Goal: Task Accomplishment & Management: Manage account settings

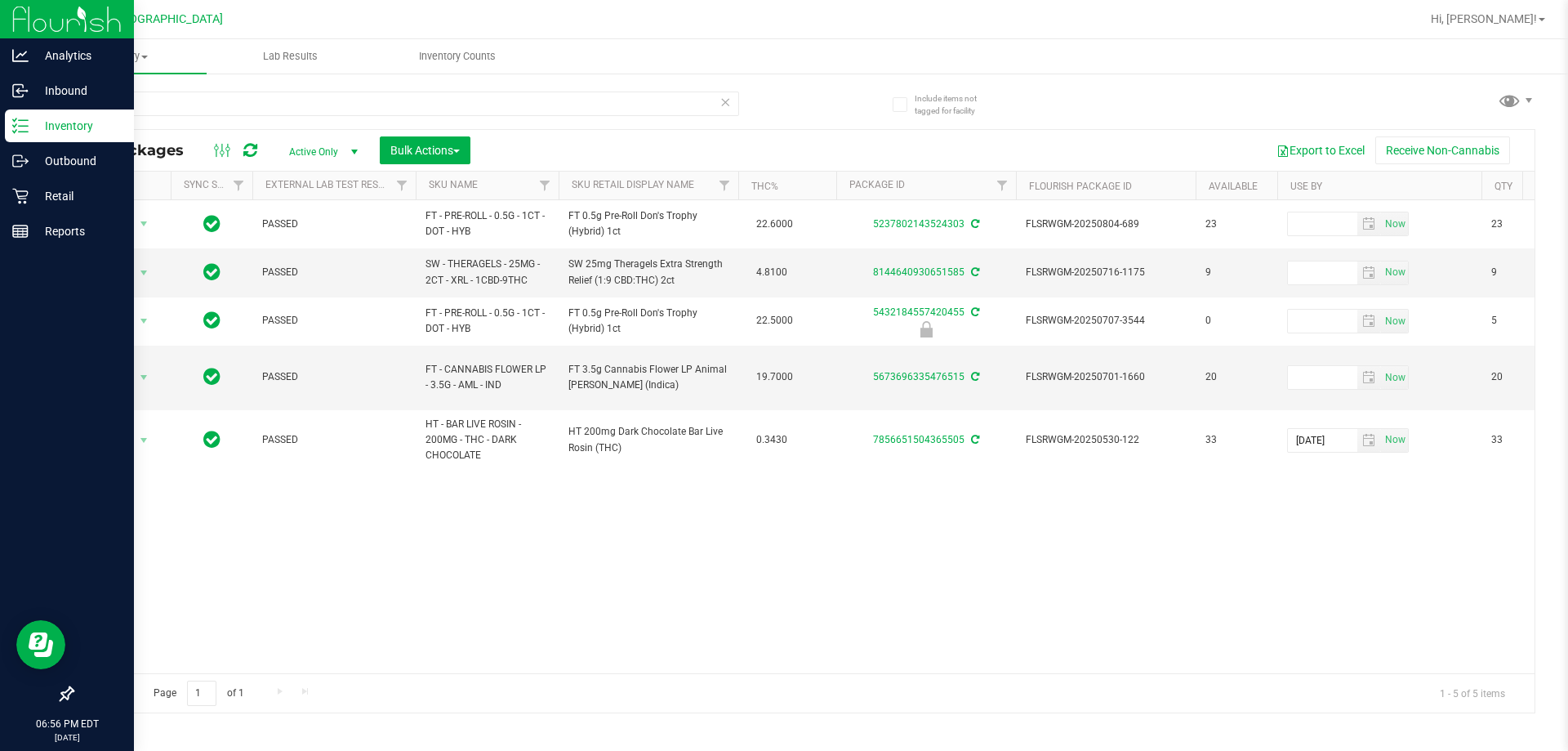
click at [72, 31] on img at bounding box center [66, 19] width 109 height 39
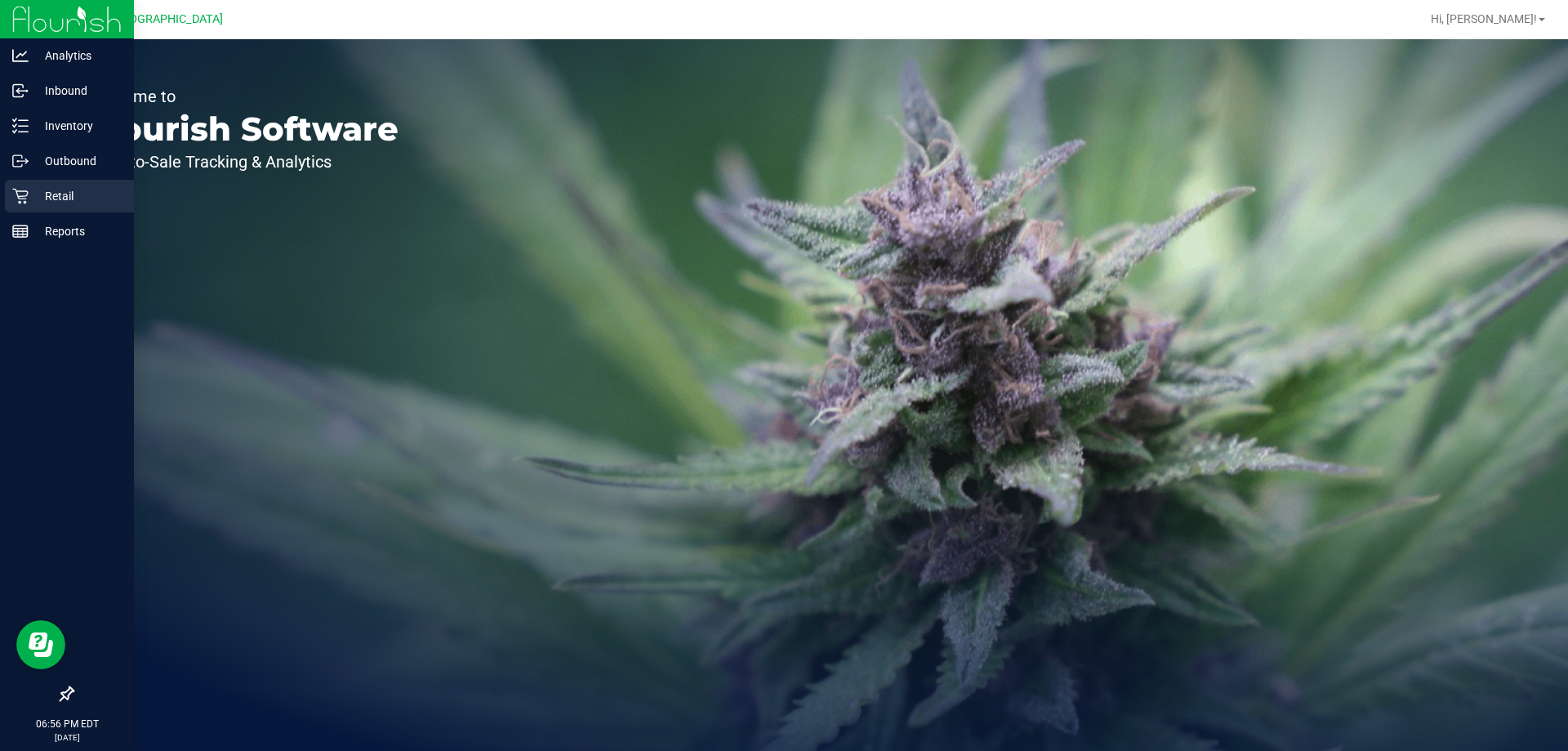
click at [48, 197] on p "Retail" at bounding box center [77, 196] width 98 height 19
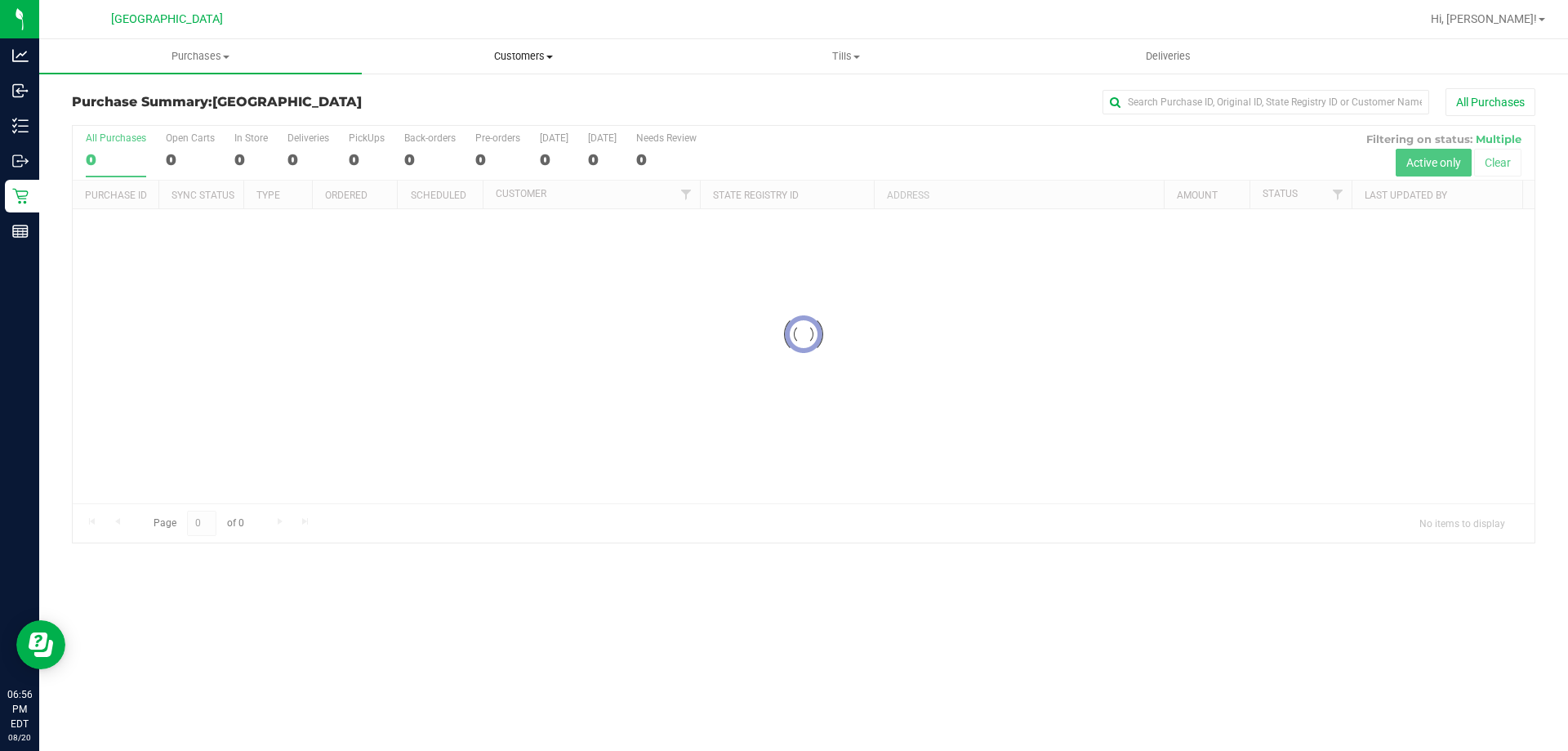
click at [517, 59] on span "Customers" at bounding box center [523, 56] width 321 height 15
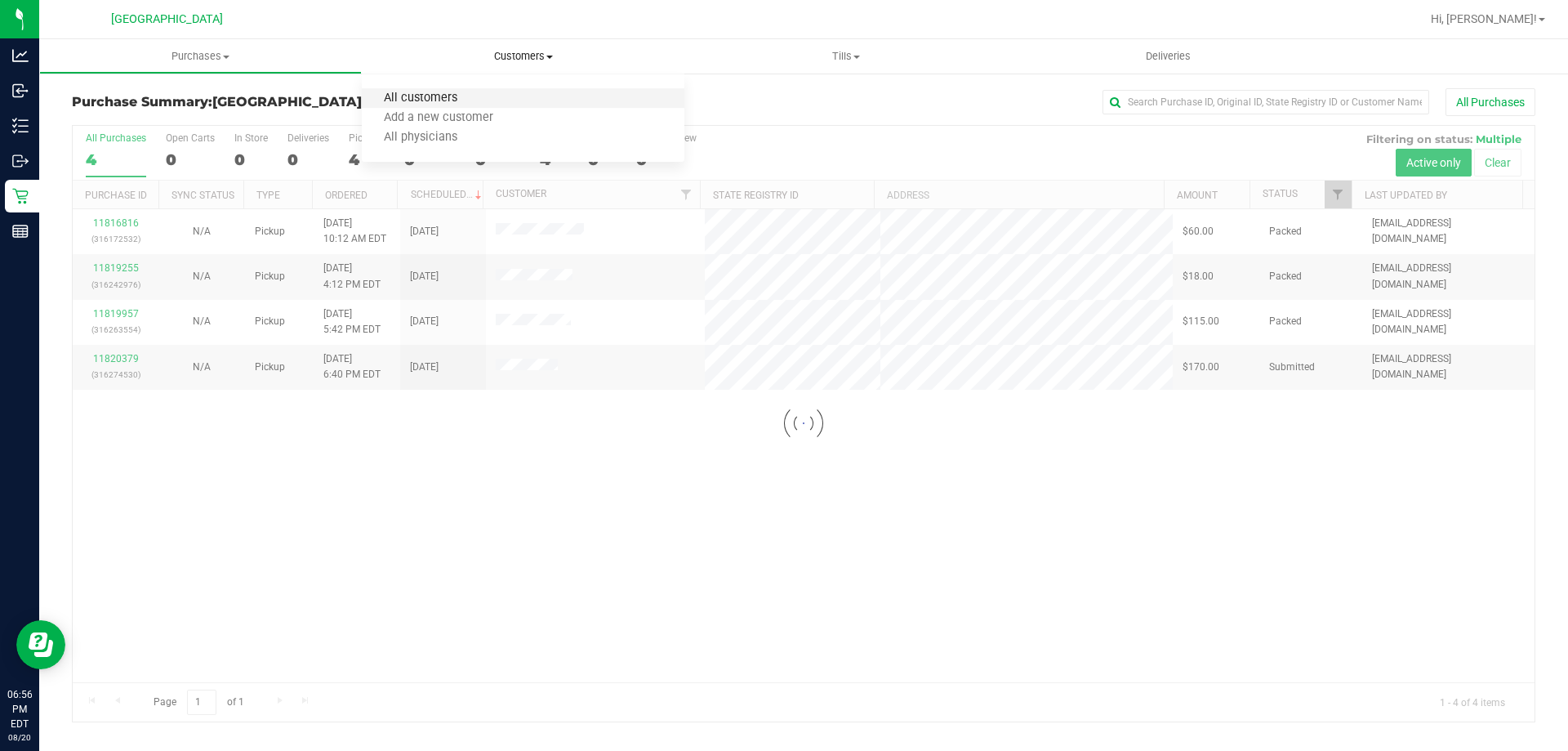
click at [462, 93] on span "All customers" at bounding box center [420, 98] width 117 height 14
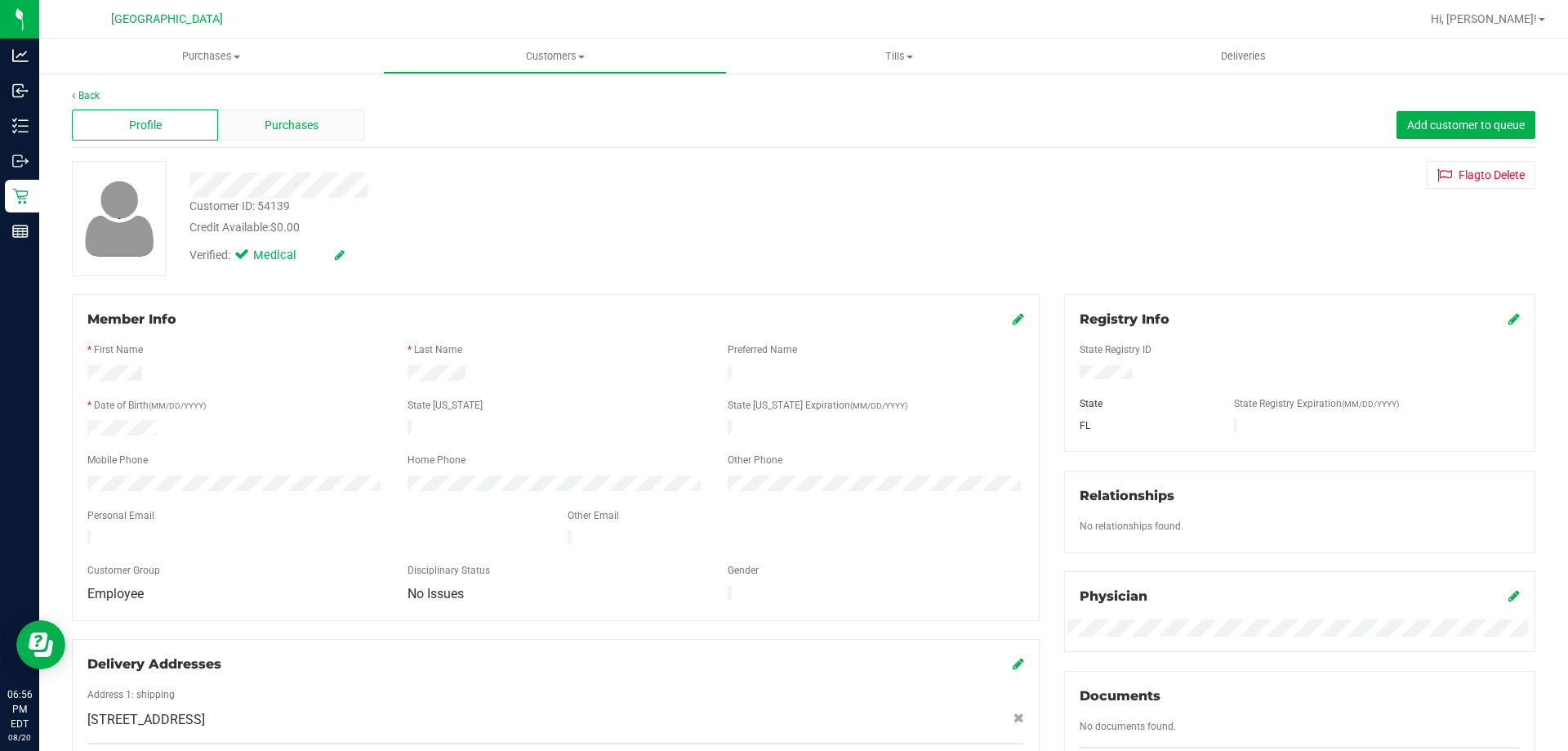
click at [286, 126] on span "Purchases" at bounding box center [291, 125] width 54 height 17
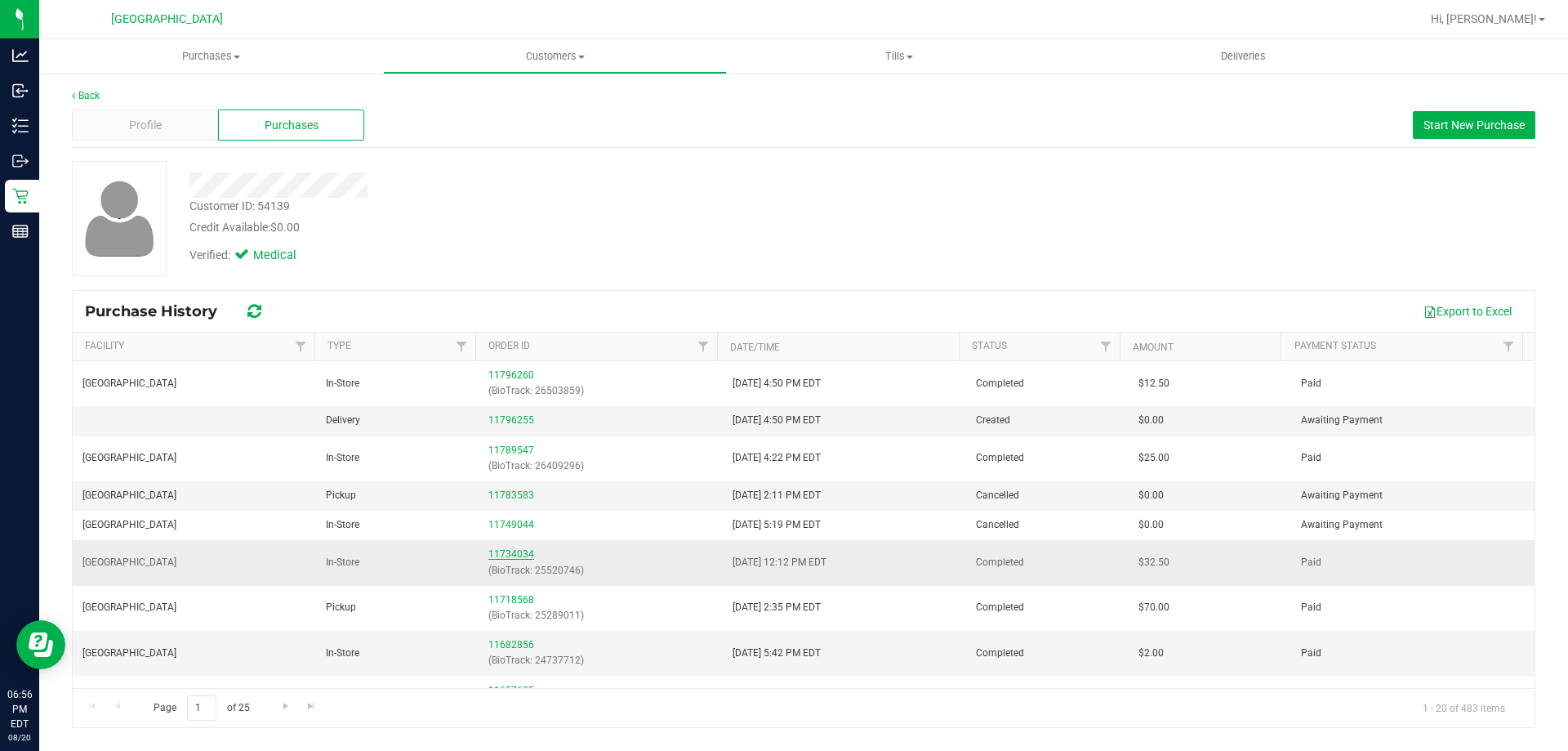
click at [515, 554] on link "11734034" at bounding box center [511, 554] width 46 height 11
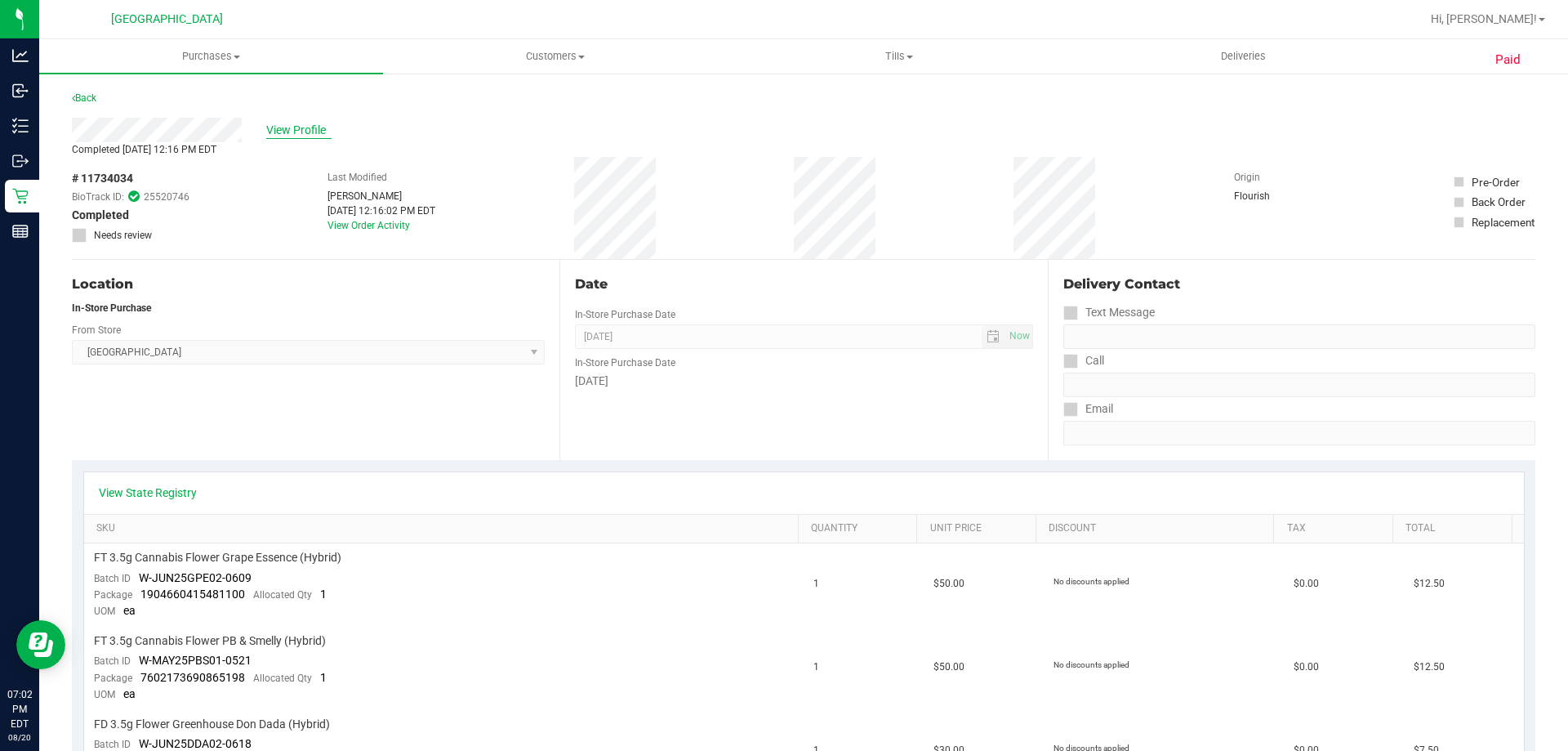
click at [297, 124] on span "View Profile" at bounding box center [298, 130] width 65 height 17
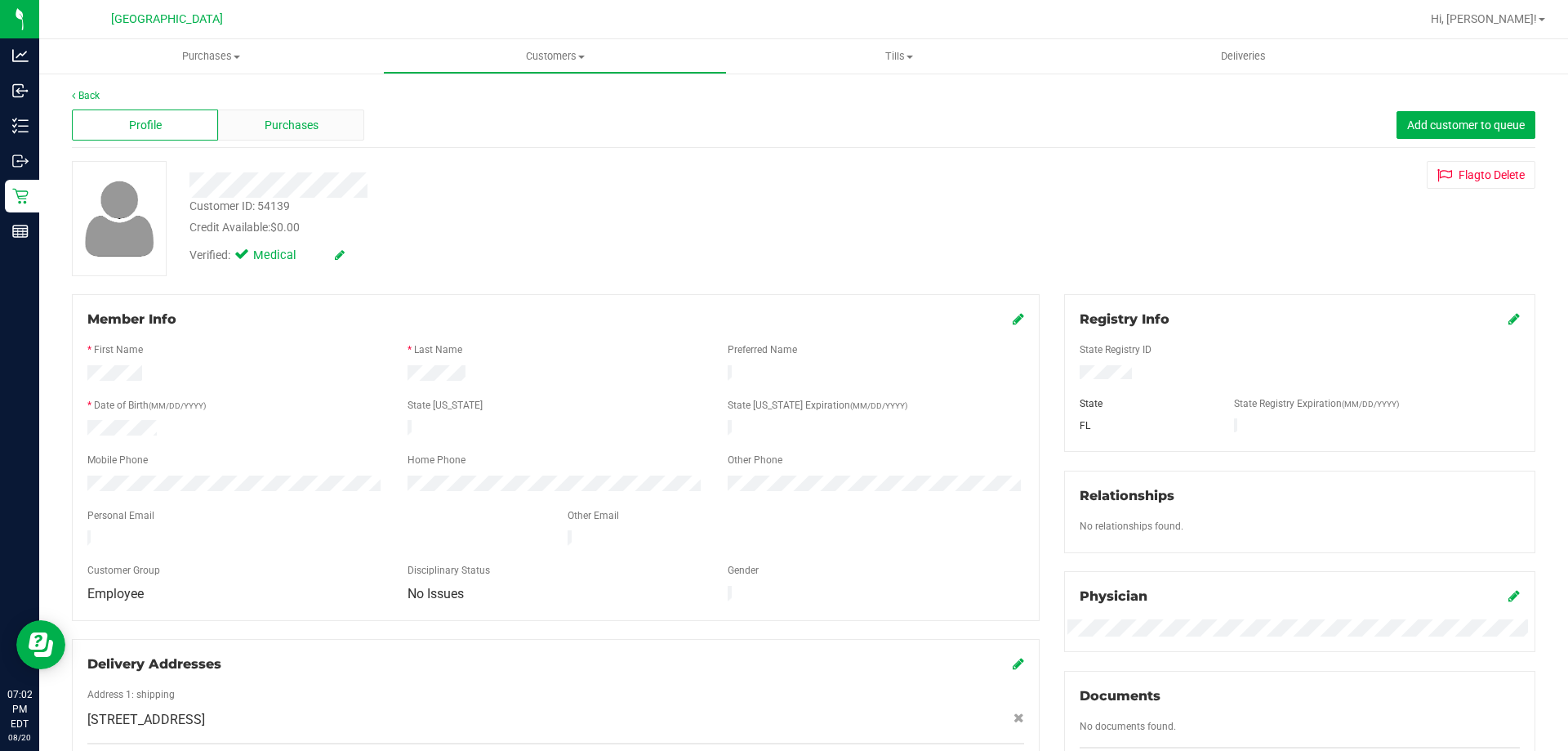
click at [306, 128] on span "Purchases" at bounding box center [291, 125] width 54 height 17
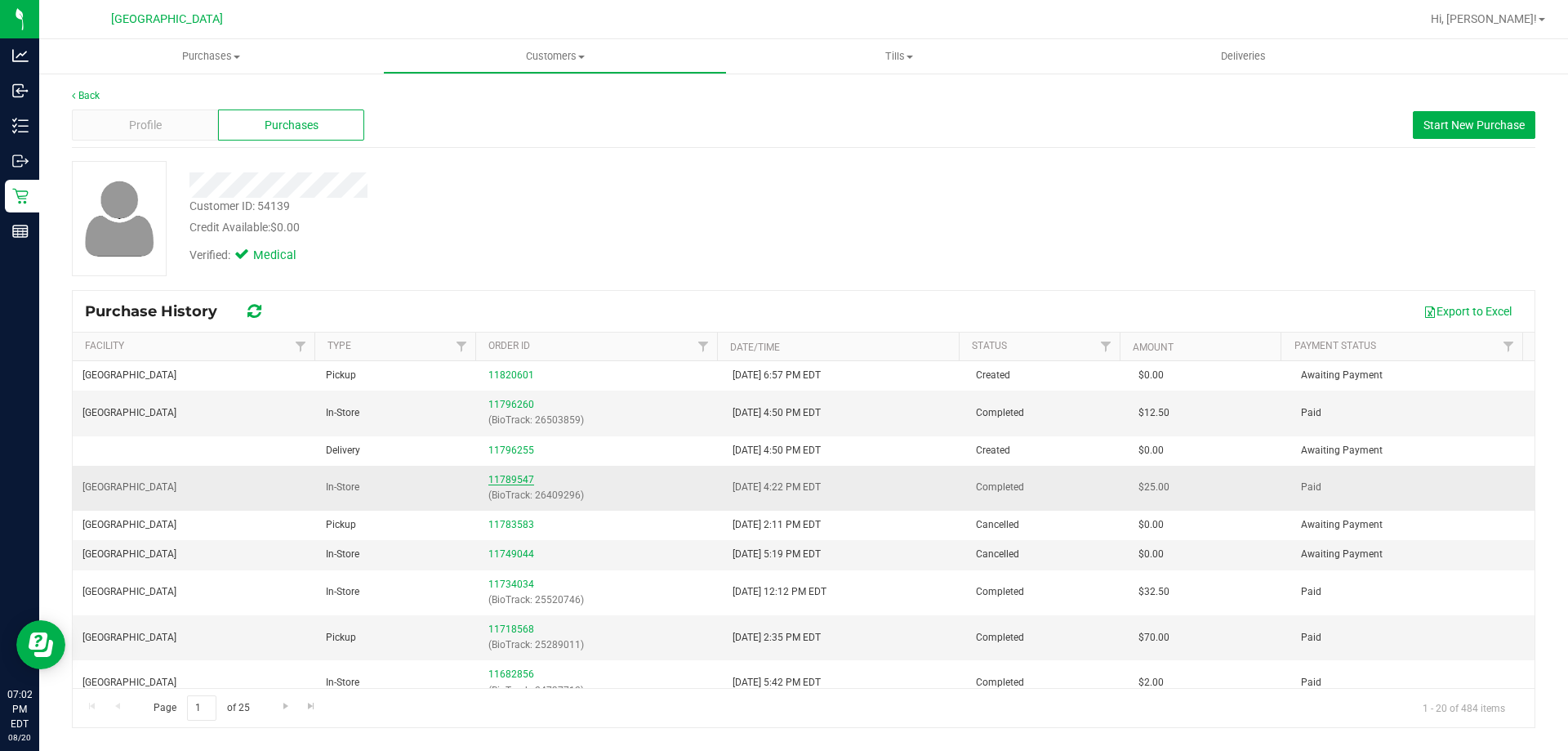
click at [502, 476] on link "11789547" at bounding box center [511, 479] width 46 height 11
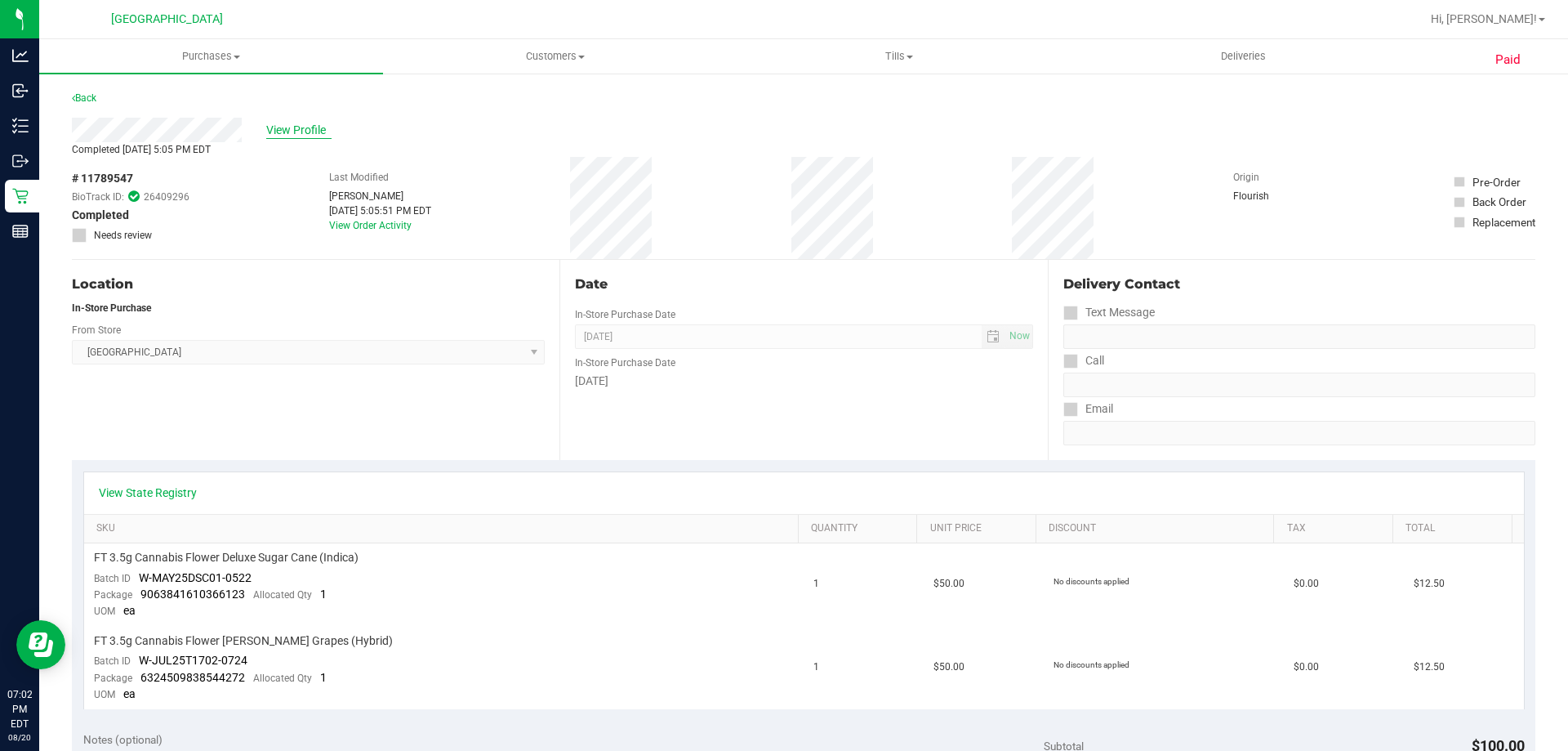
click at [304, 125] on span "View Profile" at bounding box center [298, 130] width 65 height 17
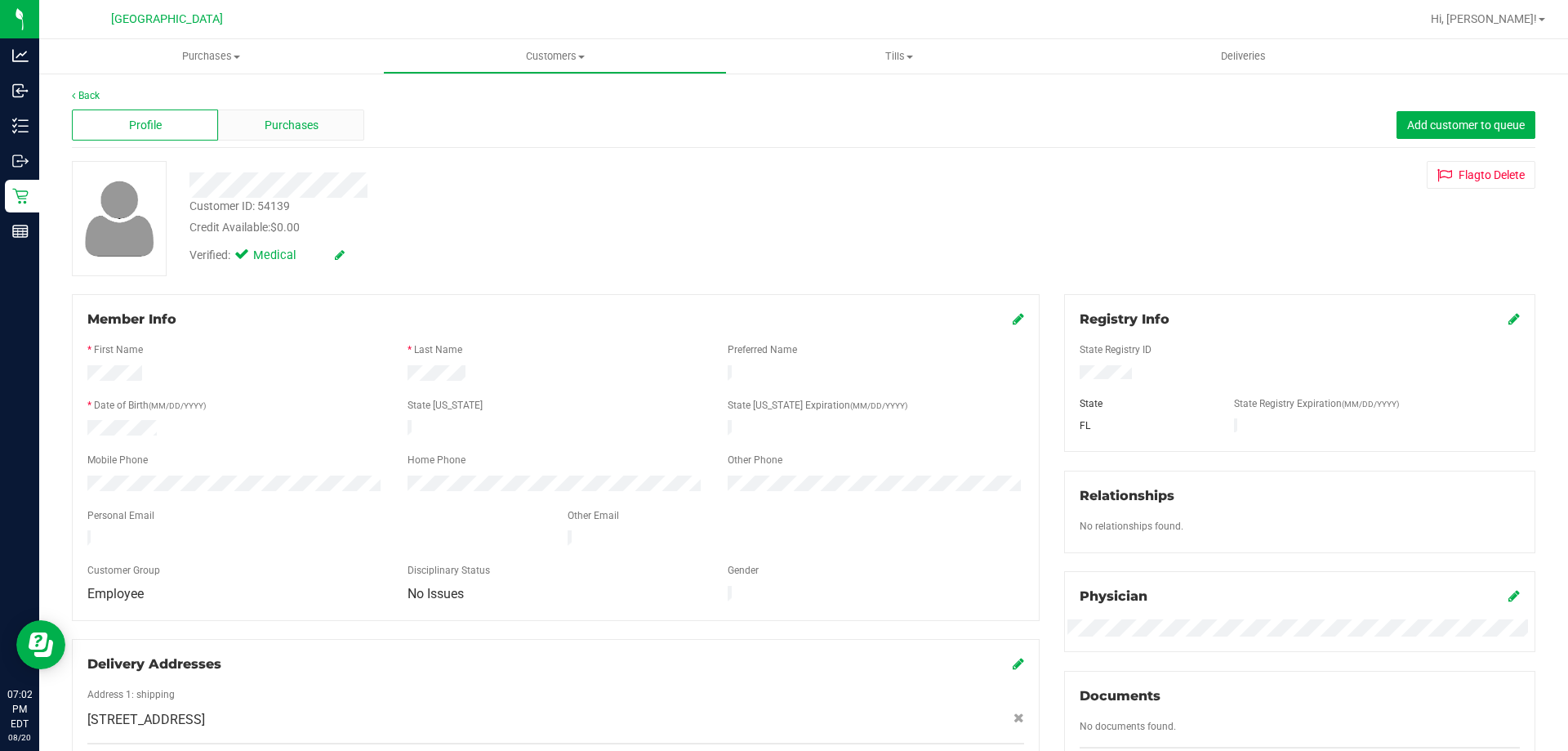
click at [307, 123] on span "Purchases" at bounding box center [291, 125] width 54 height 17
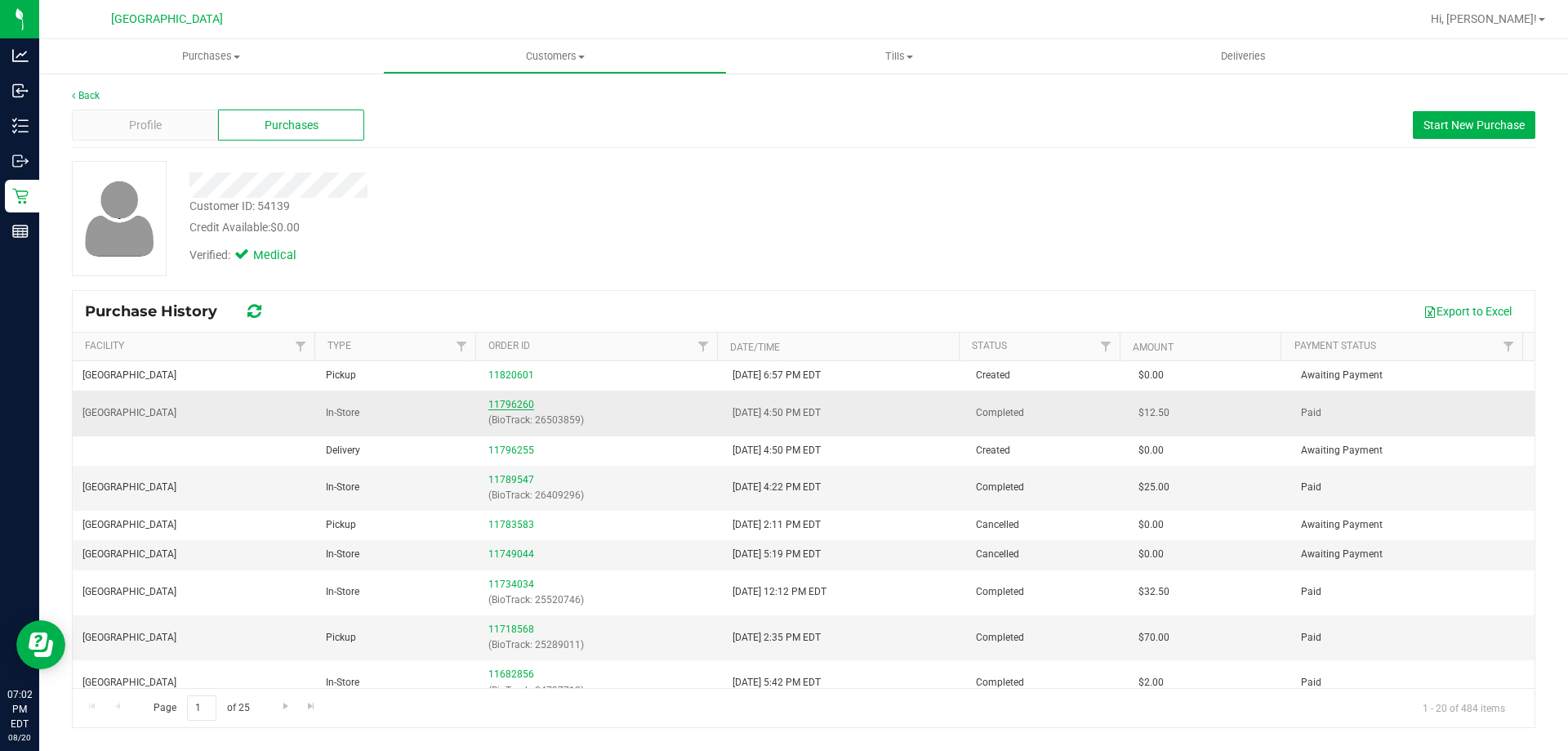
click at [516, 399] on link "11796260" at bounding box center [511, 404] width 46 height 11
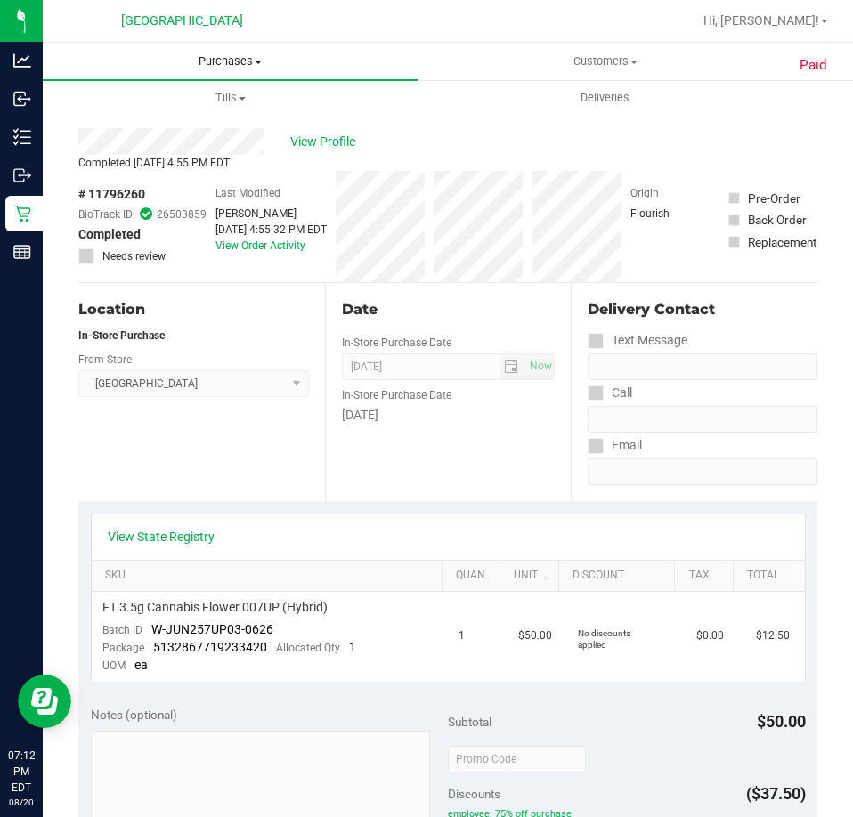
drag, startPoint x: 352, startPoint y: 142, endPoint x: 358, endPoint y: 69, distance: 73.3
click at [360, 69] on retail "Purchases Summary of purchases Fulfillment All purchases Customers All customer…" at bounding box center [448, 761] width 810 height 1436
click at [321, 141] on span "View Profile" at bounding box center [325, 142] width 71 height 19
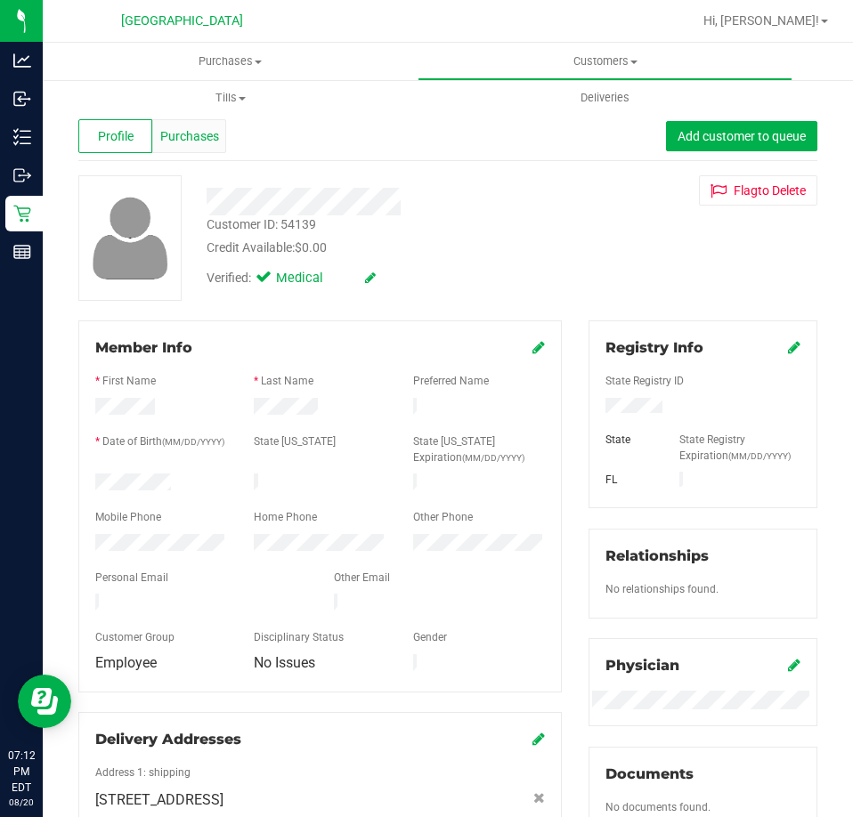
click at [213, 150] on div "Purchases" at bounding box center [189, 136] width 74 height 34
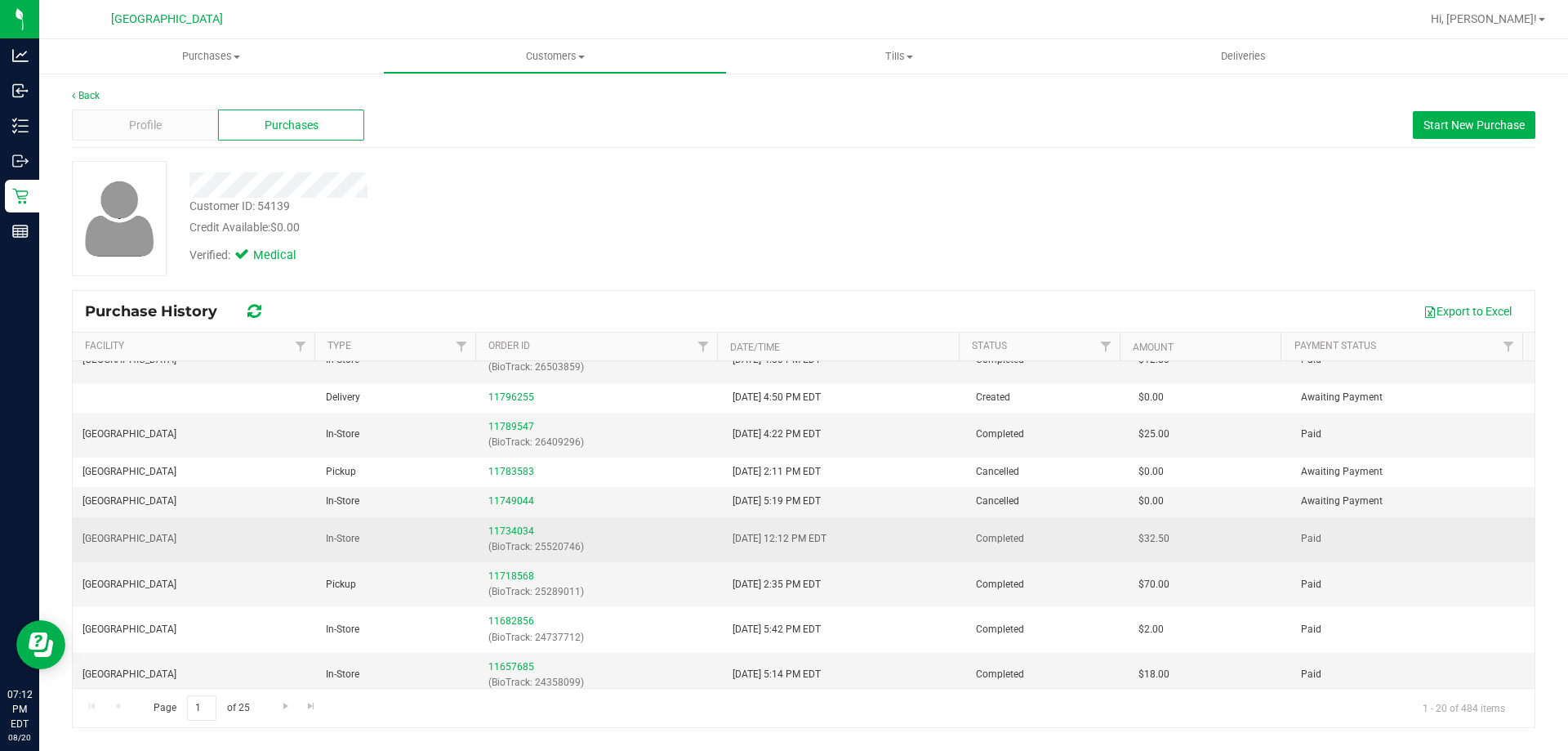
scroll to position [82, 0]
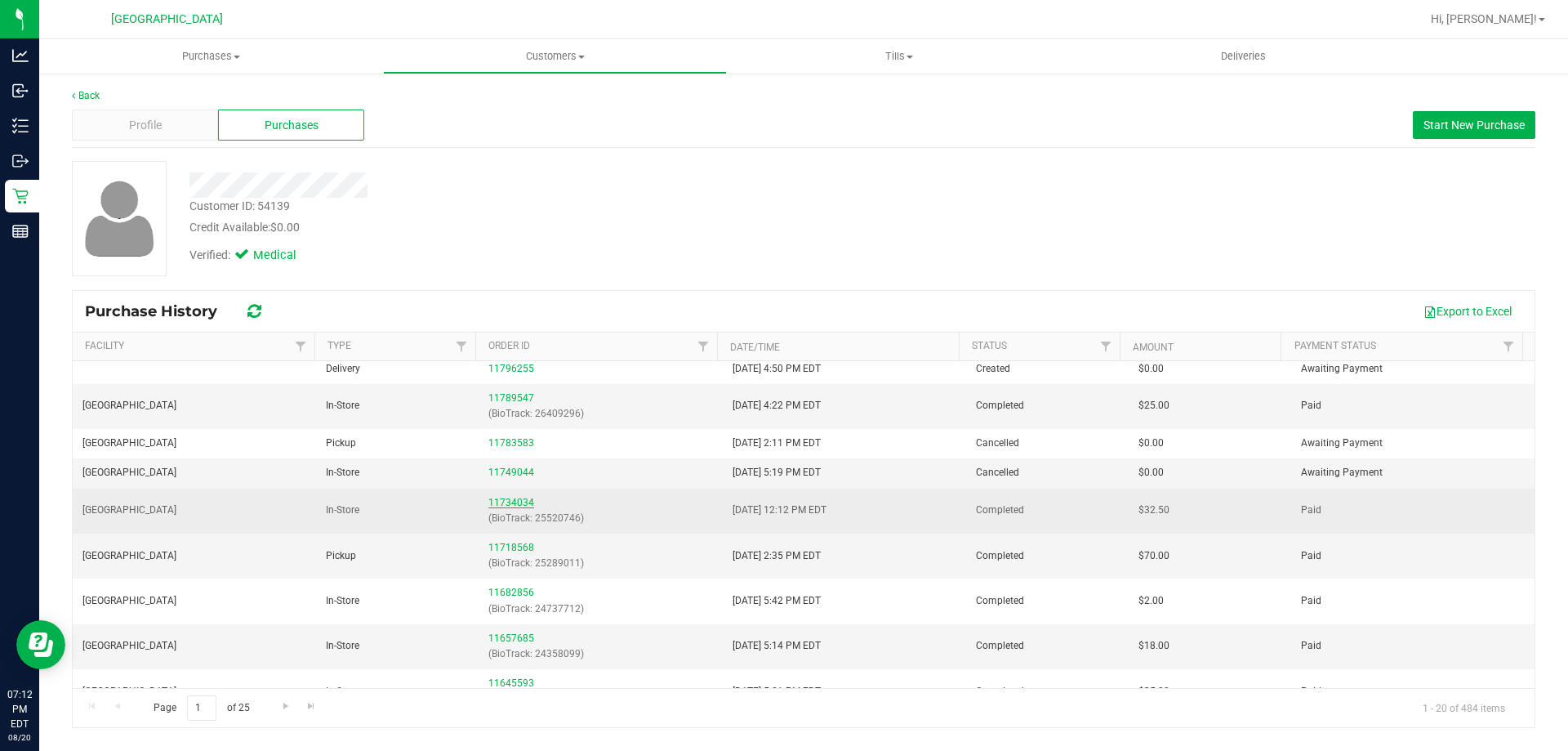
click at [495, 503] on link "11734034" at bounding box center [511, 502] width 46 height 11
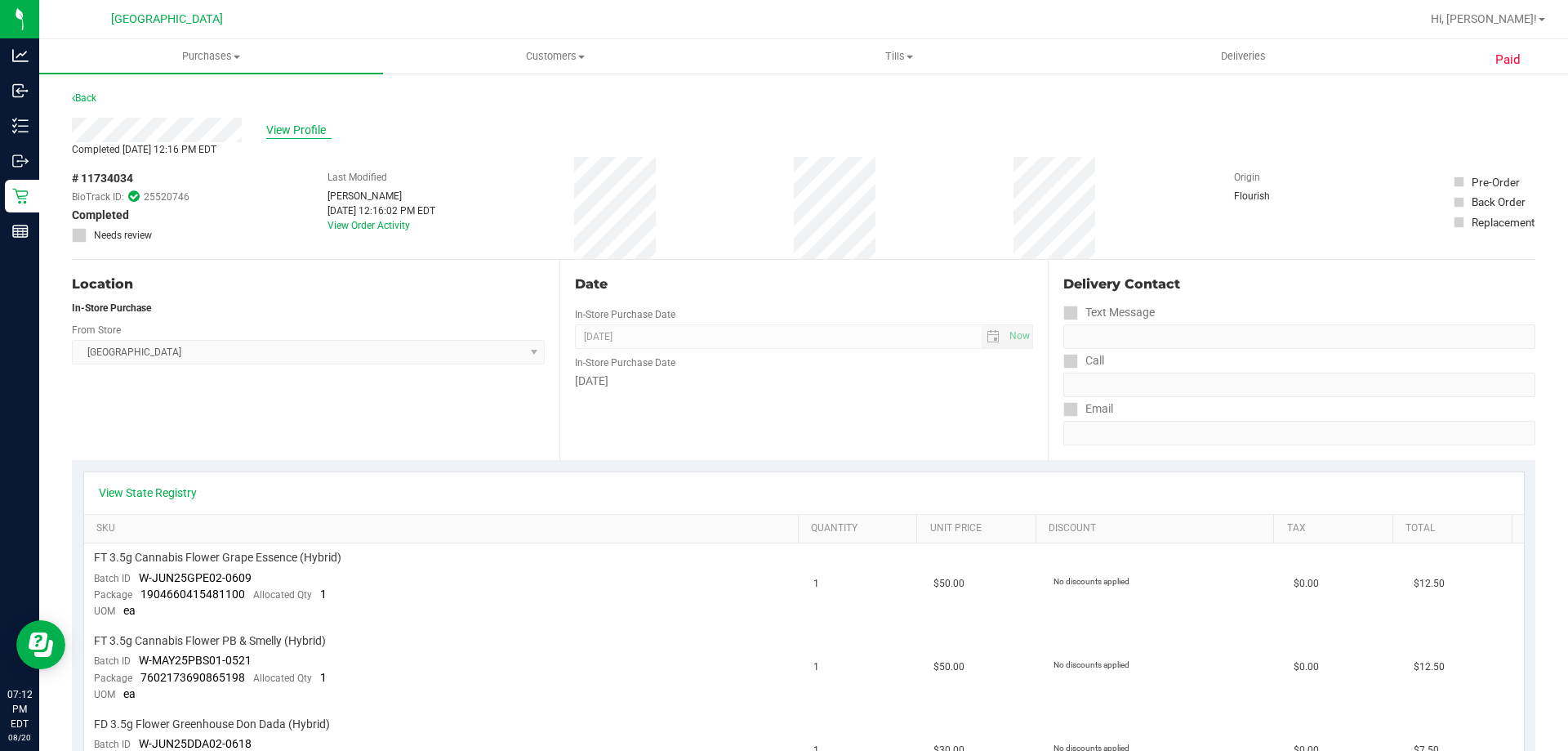
click at [301, 124] on span "View Profile" at bounding box center [298, 130] width 65 height 17
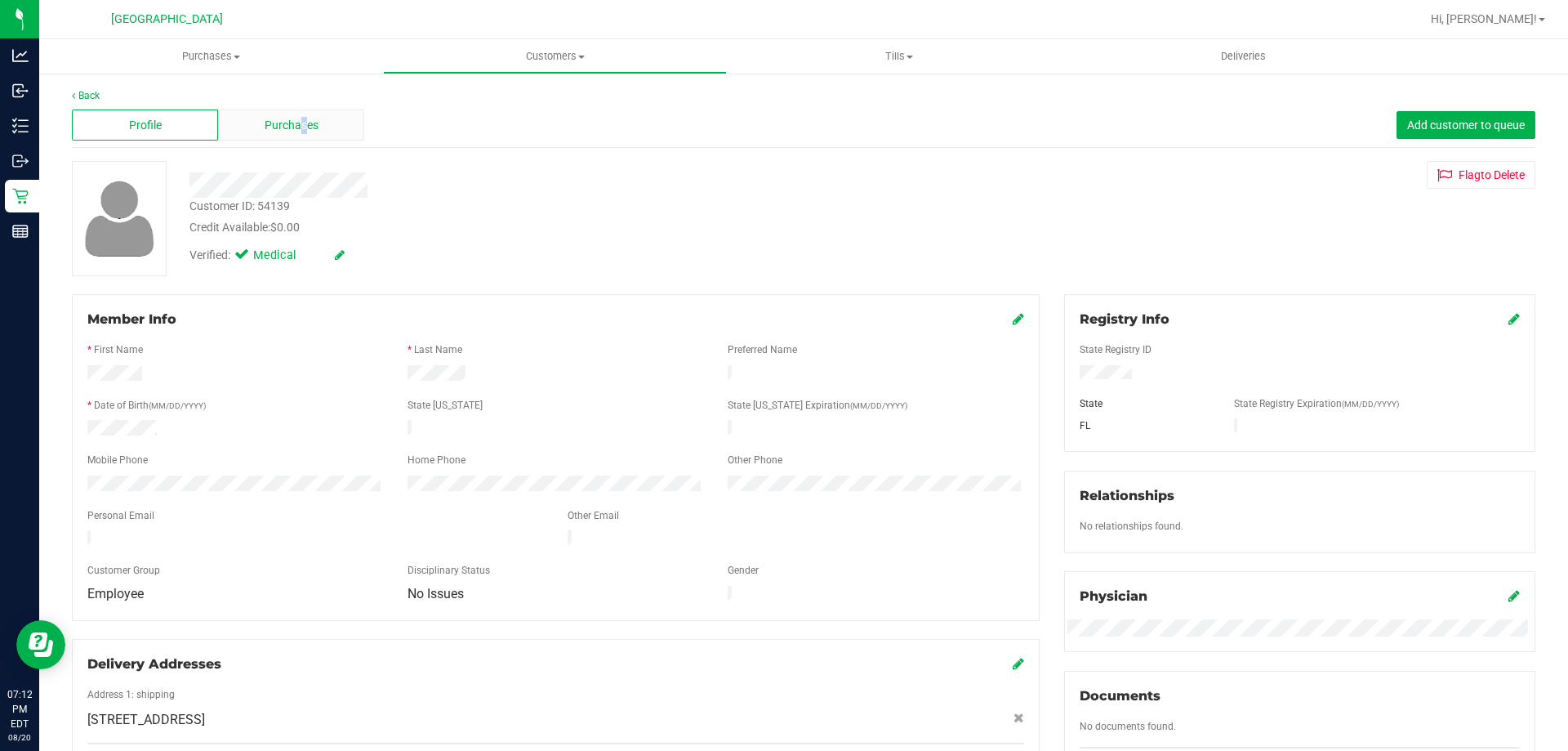
click at [301, 134] on div "Purchases" at bounding box center [291, 125] width 146 height 31
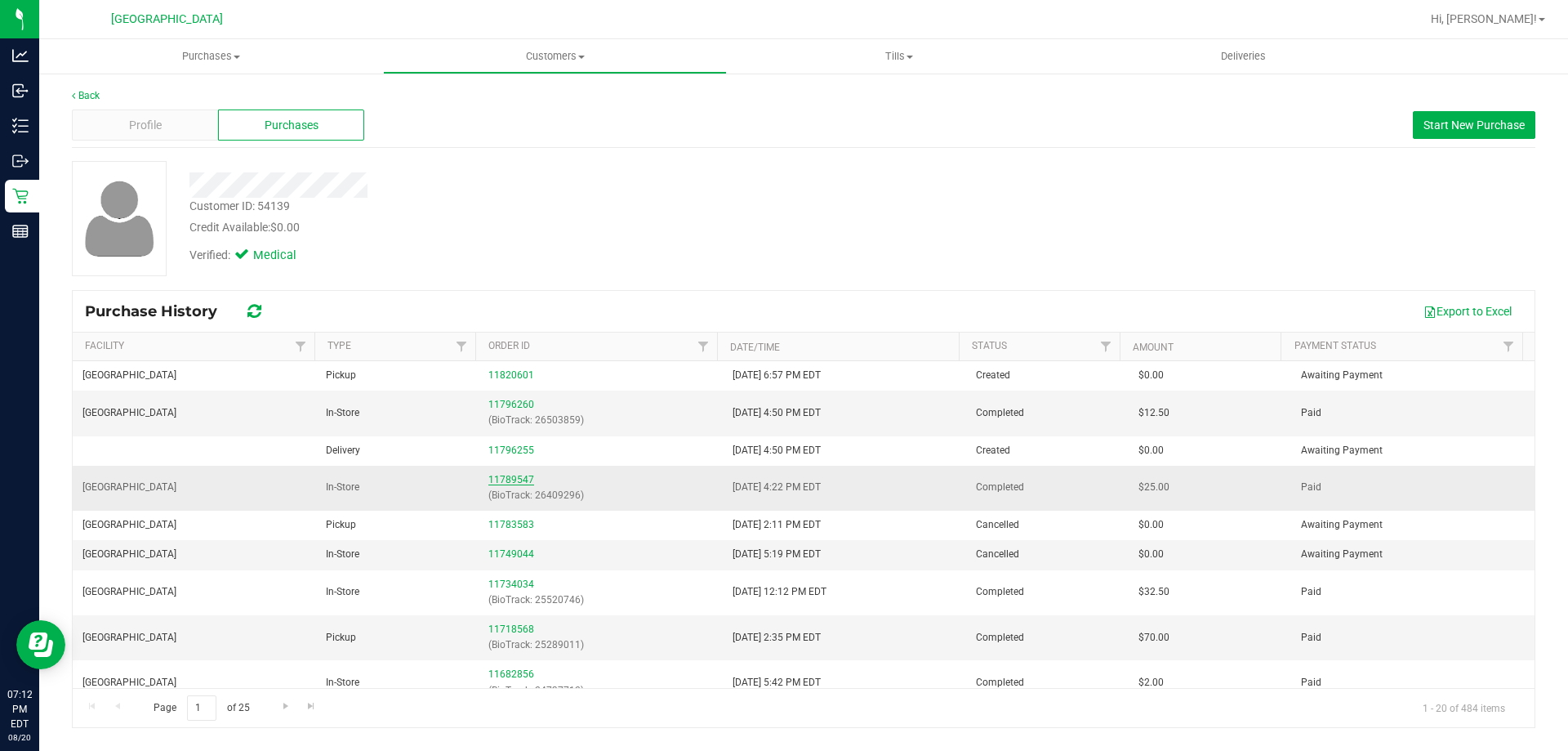
click at [514, 478] on link "11789547" at bounding box center [511, 479] width 46 height 11
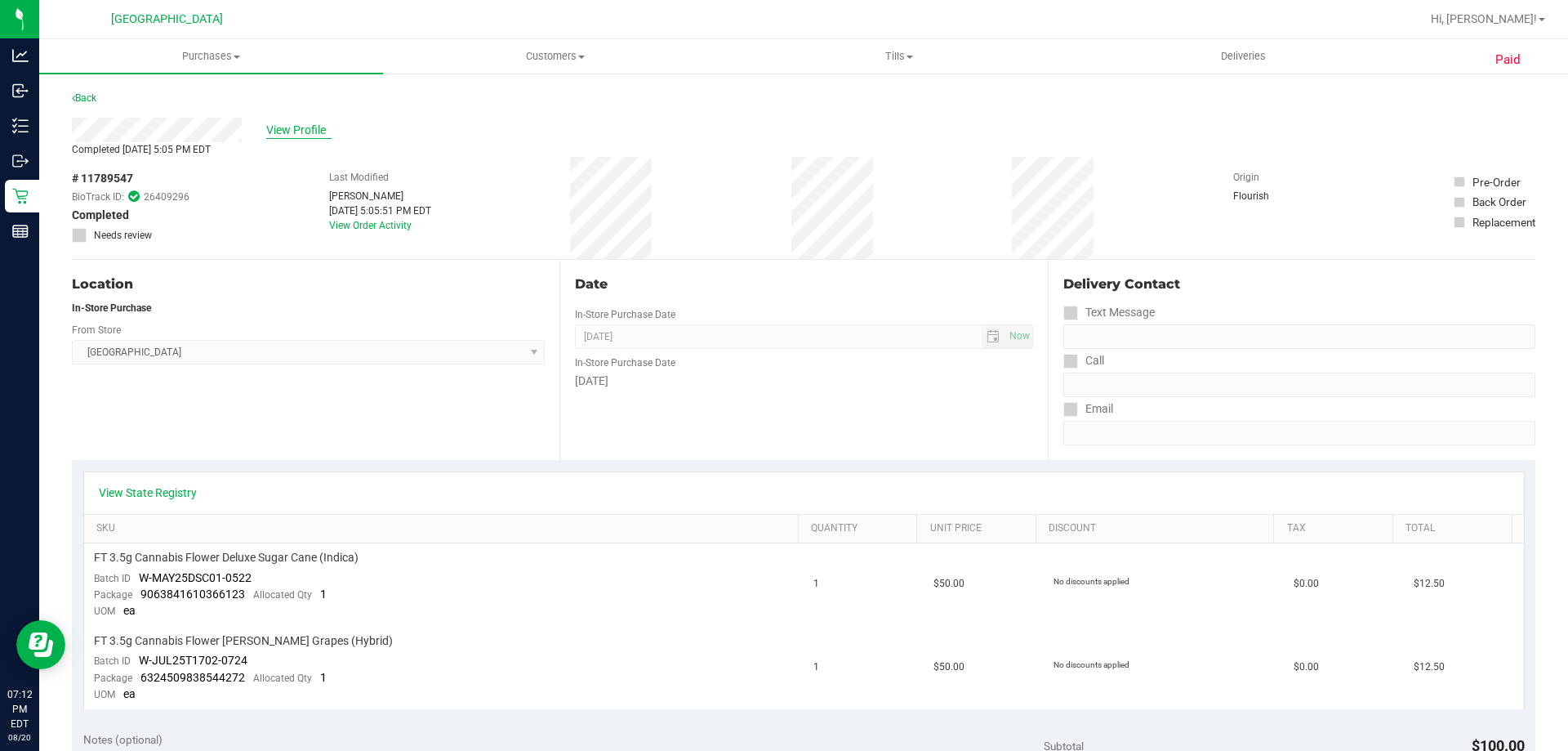
click at [292, 126] on span "View Profile" at bounding box center [298, 130] width 65 height 17
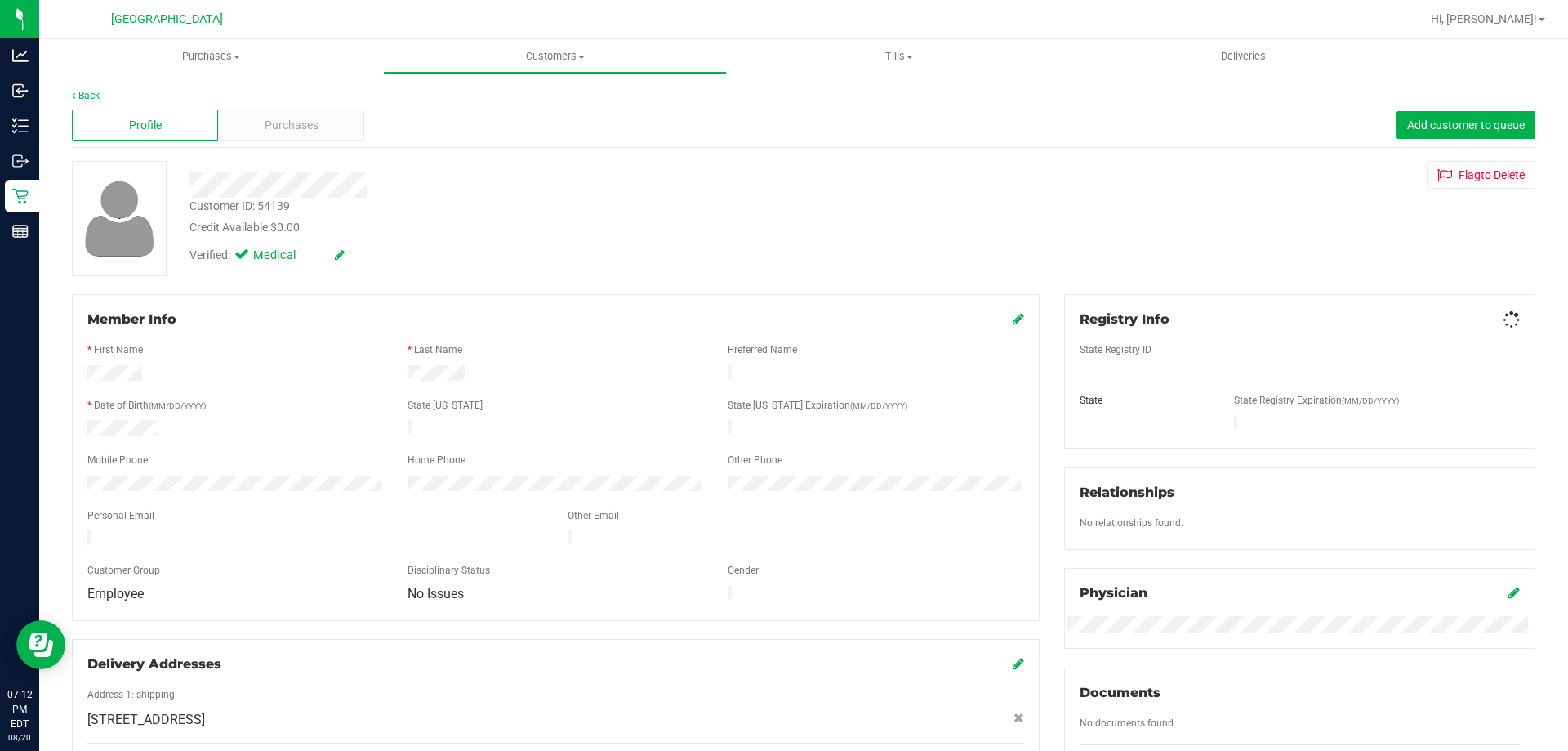
click at [292, 126] on span "Purchases" at bounding box center [291, 125] width 54 height 17
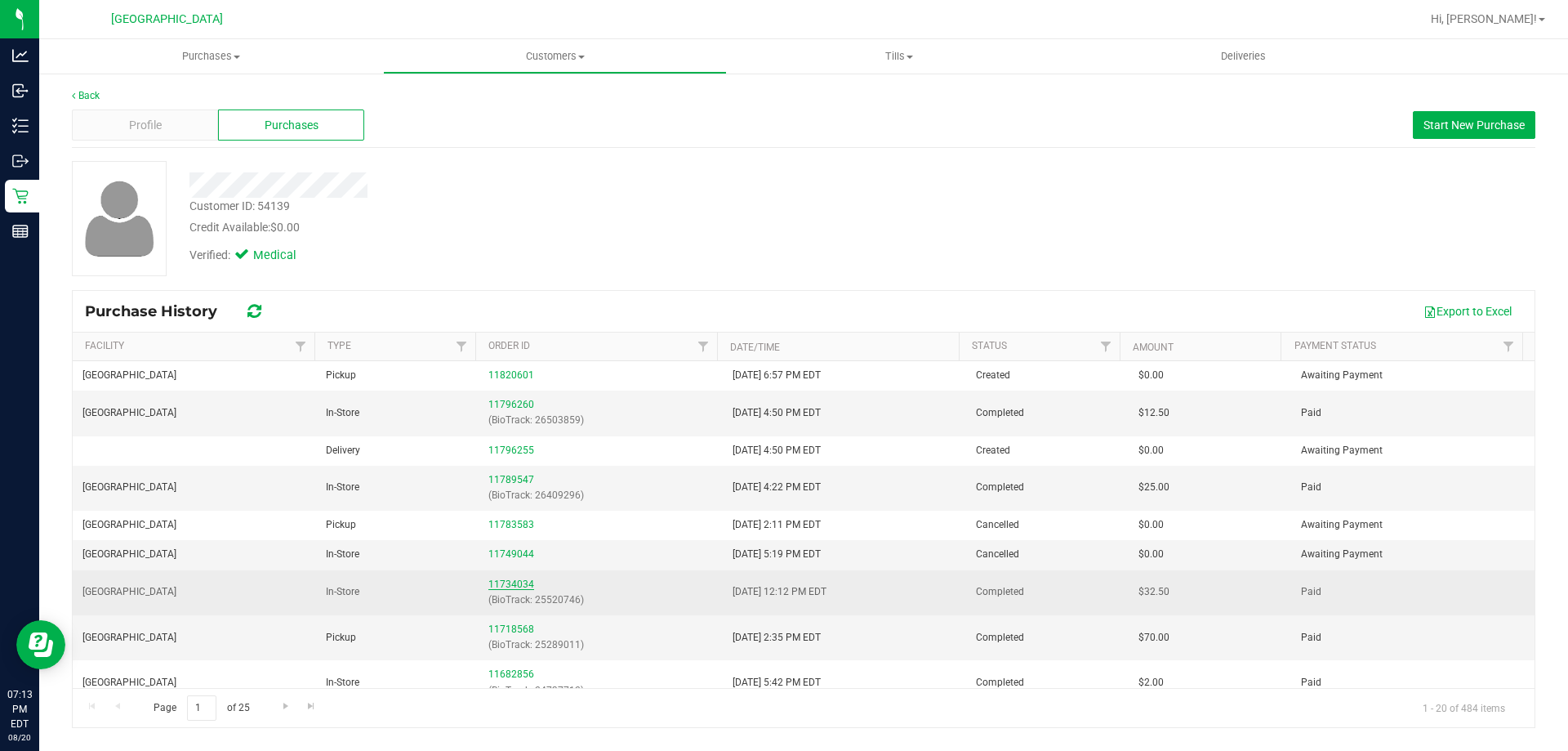
click at [503, 584] on link "11734034" at bounding box center [511, 584] width 46 height 11
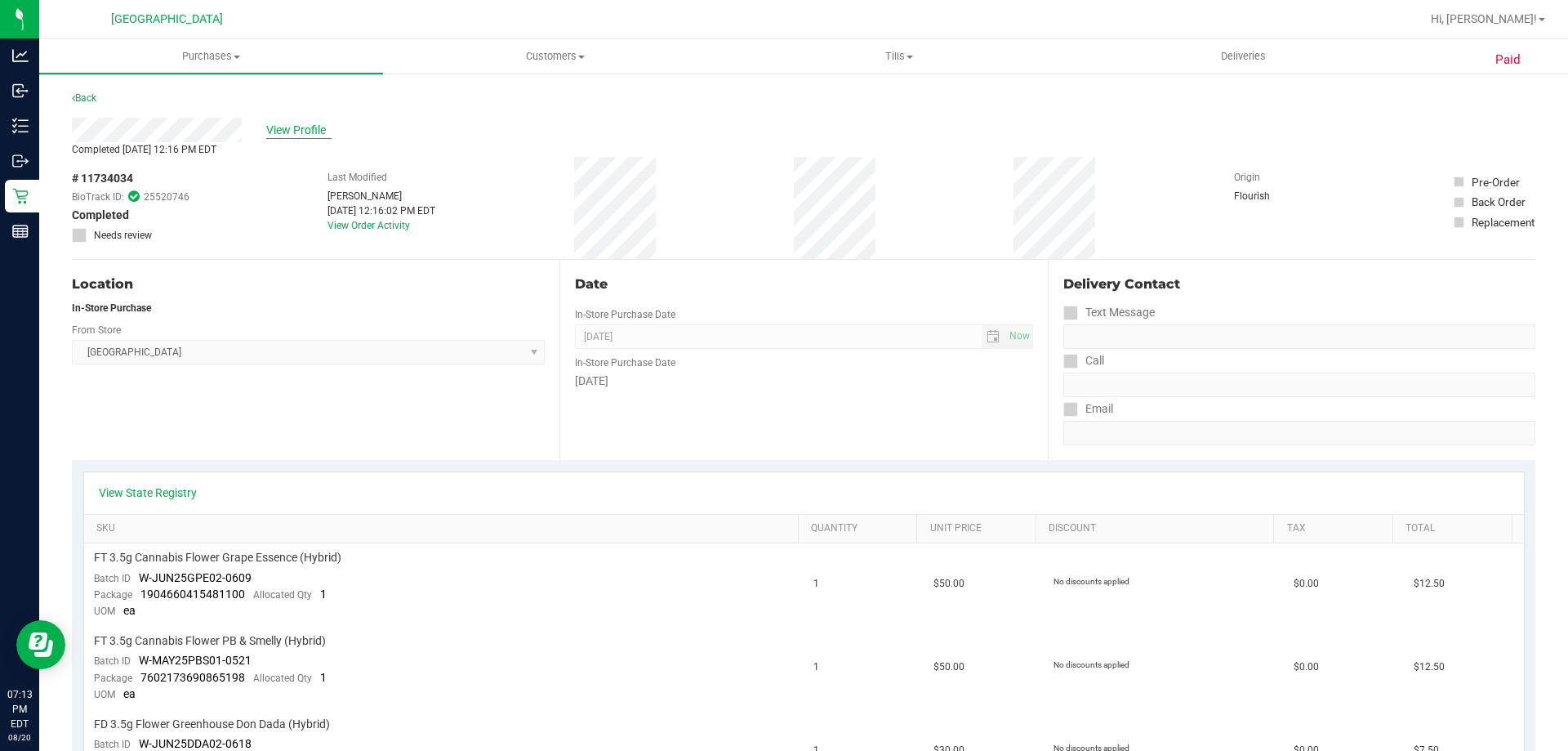
click at [293, 129] on span "View Profile" at bounding box center [298, 130] width 65 height 17
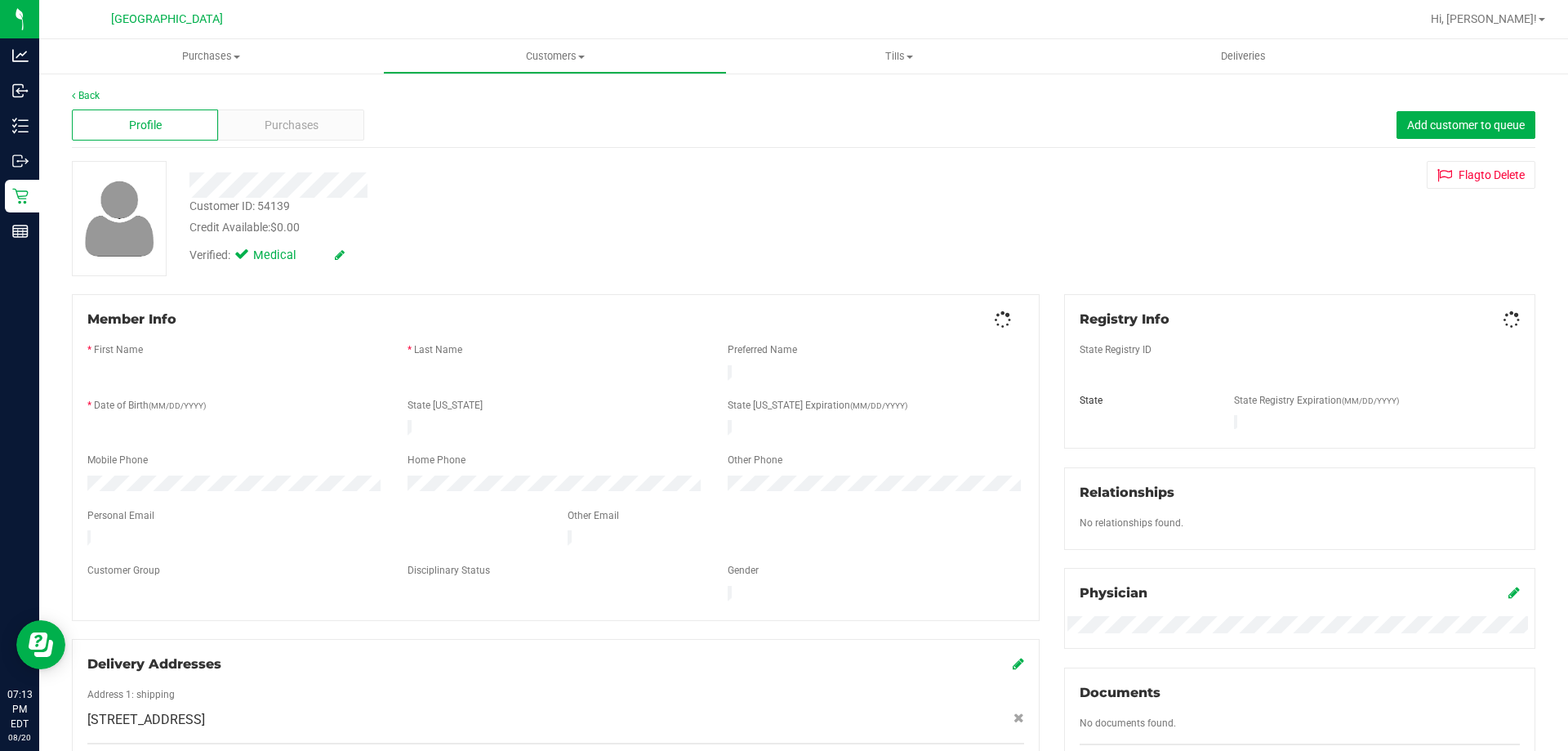
click at [297, 130] on span "Purchases" at bounding box center [291, 125] width 54 height 17
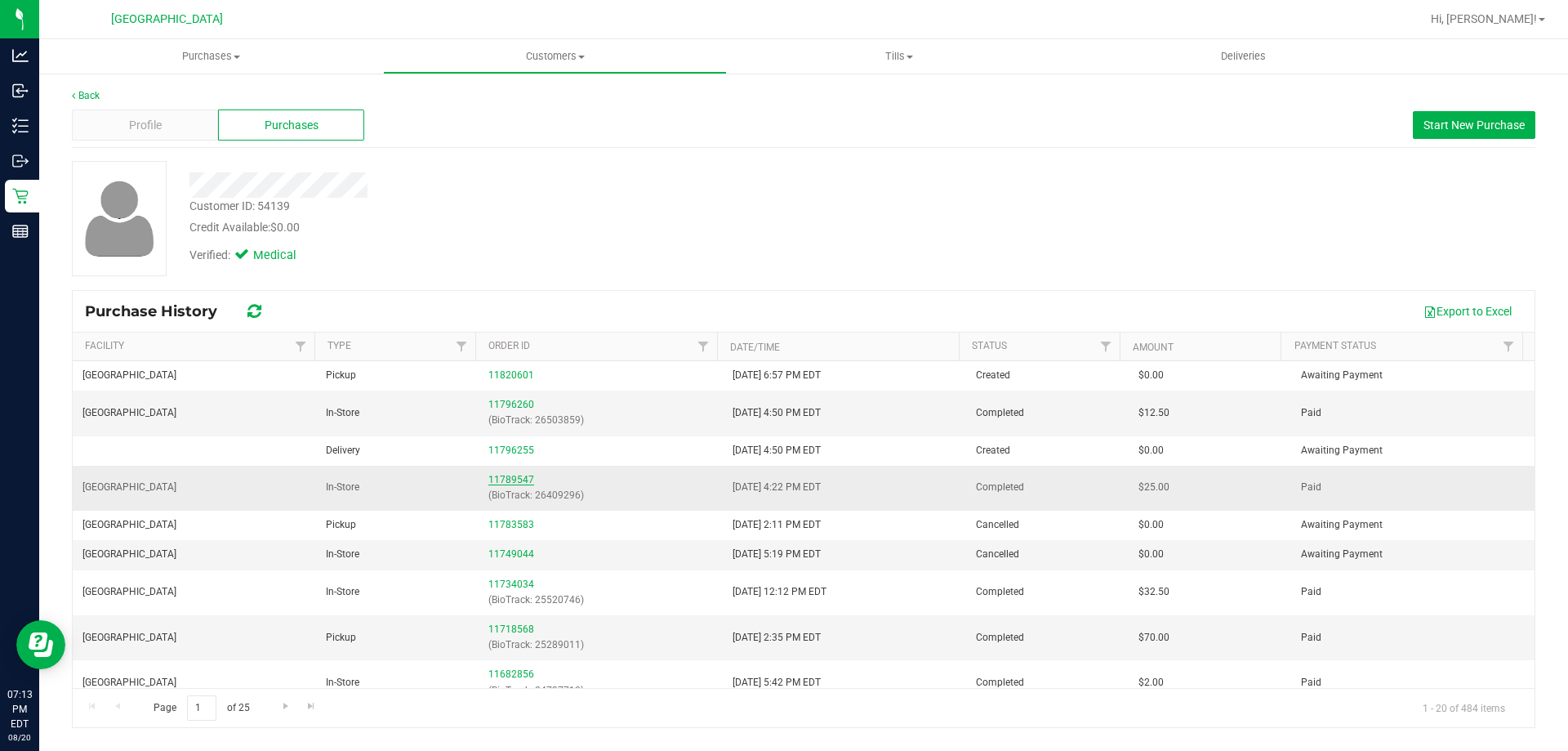
click at [518, 479] on link "11789547" at bounding box center [511, 479] width 46 height 11
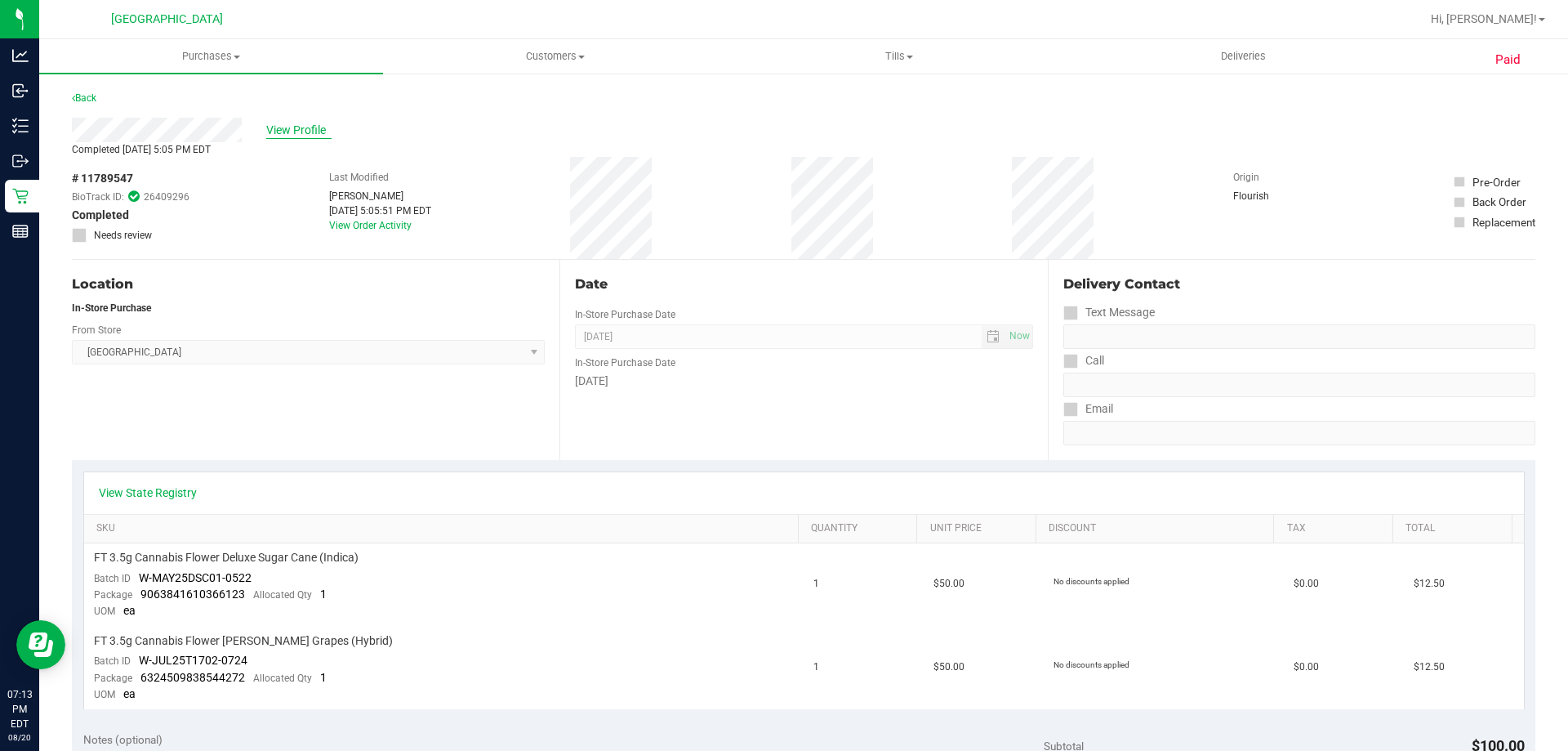
click at [290, 129] on span "View Profile" at bounding box center [298, 130] width 65 height 17
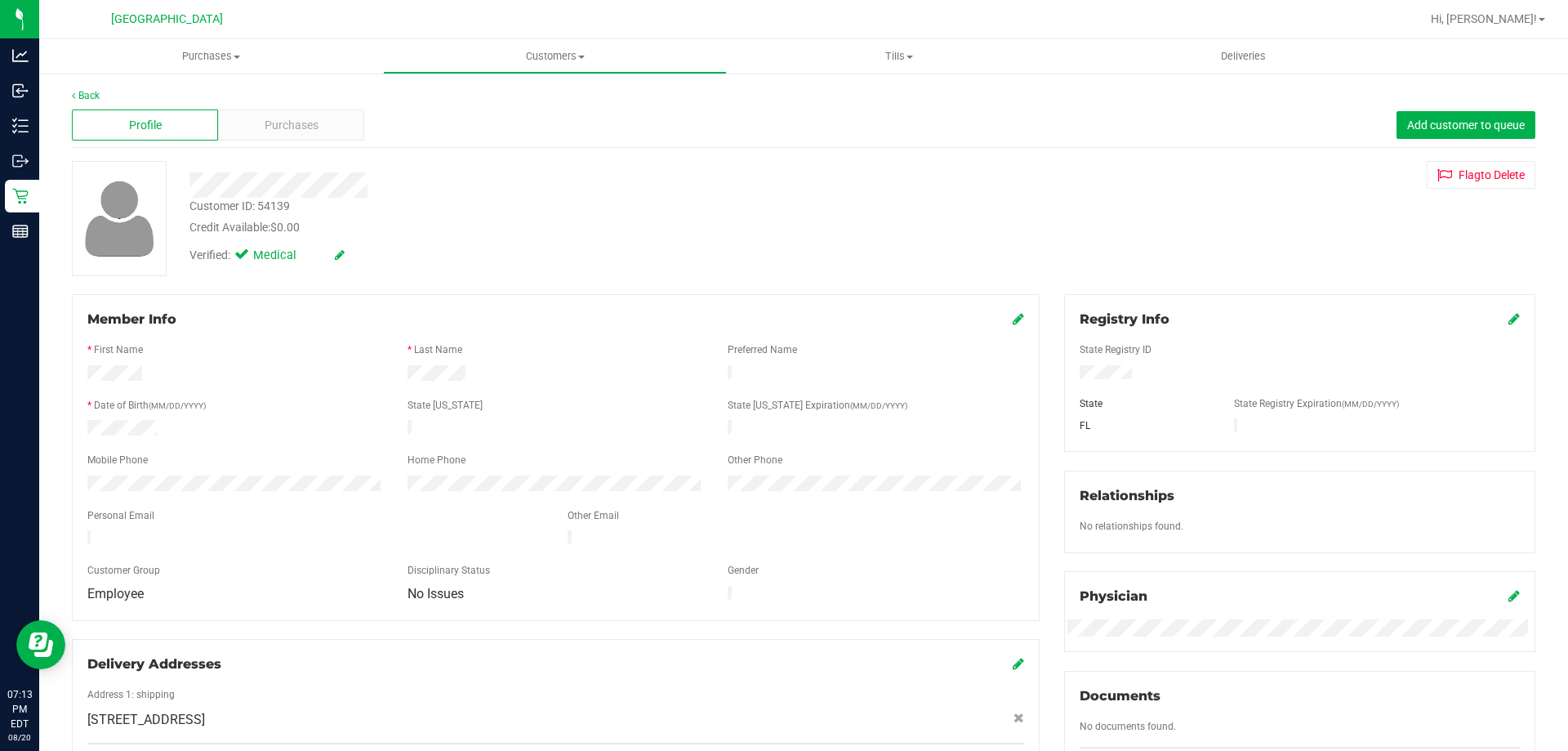
click at [290, 129] on span "Purchases" at bounding box center [291, 125] width 54 height 17
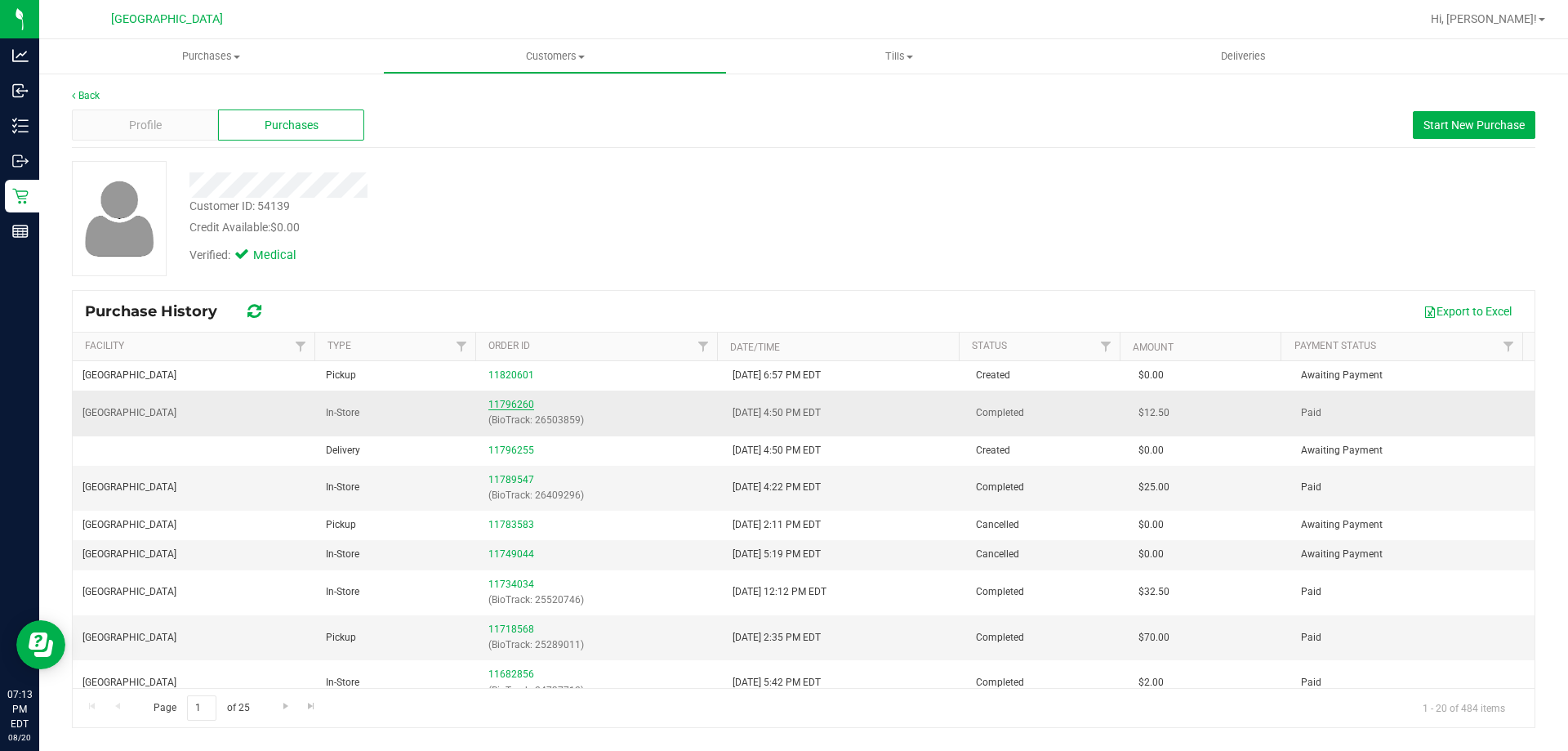
click at [502, 405] on link "11796260" at bounding box center [511, 404] width 46 height 11
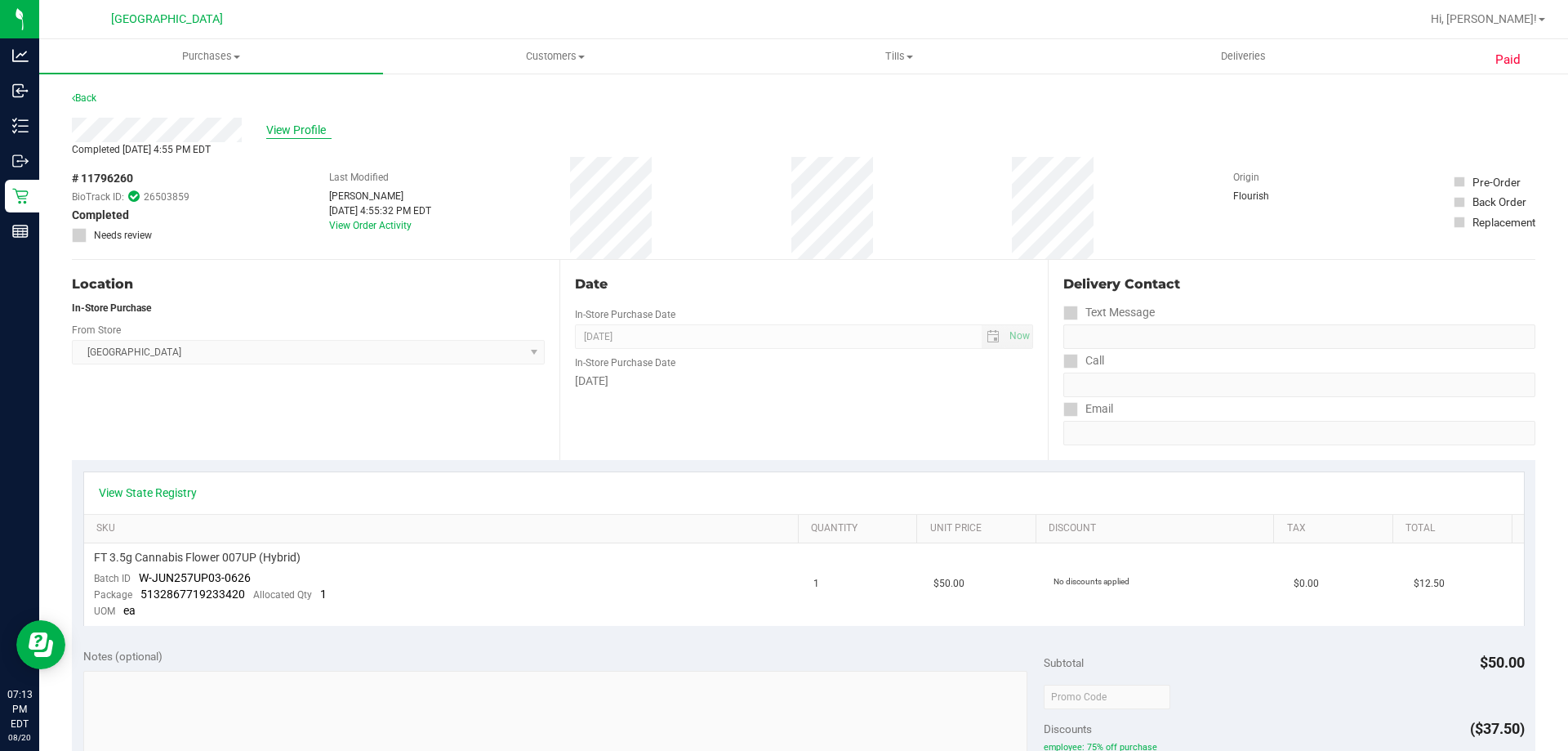
click at [314, 137] on span "View Profile" at bounding box center [298, 130] width 65 height 17
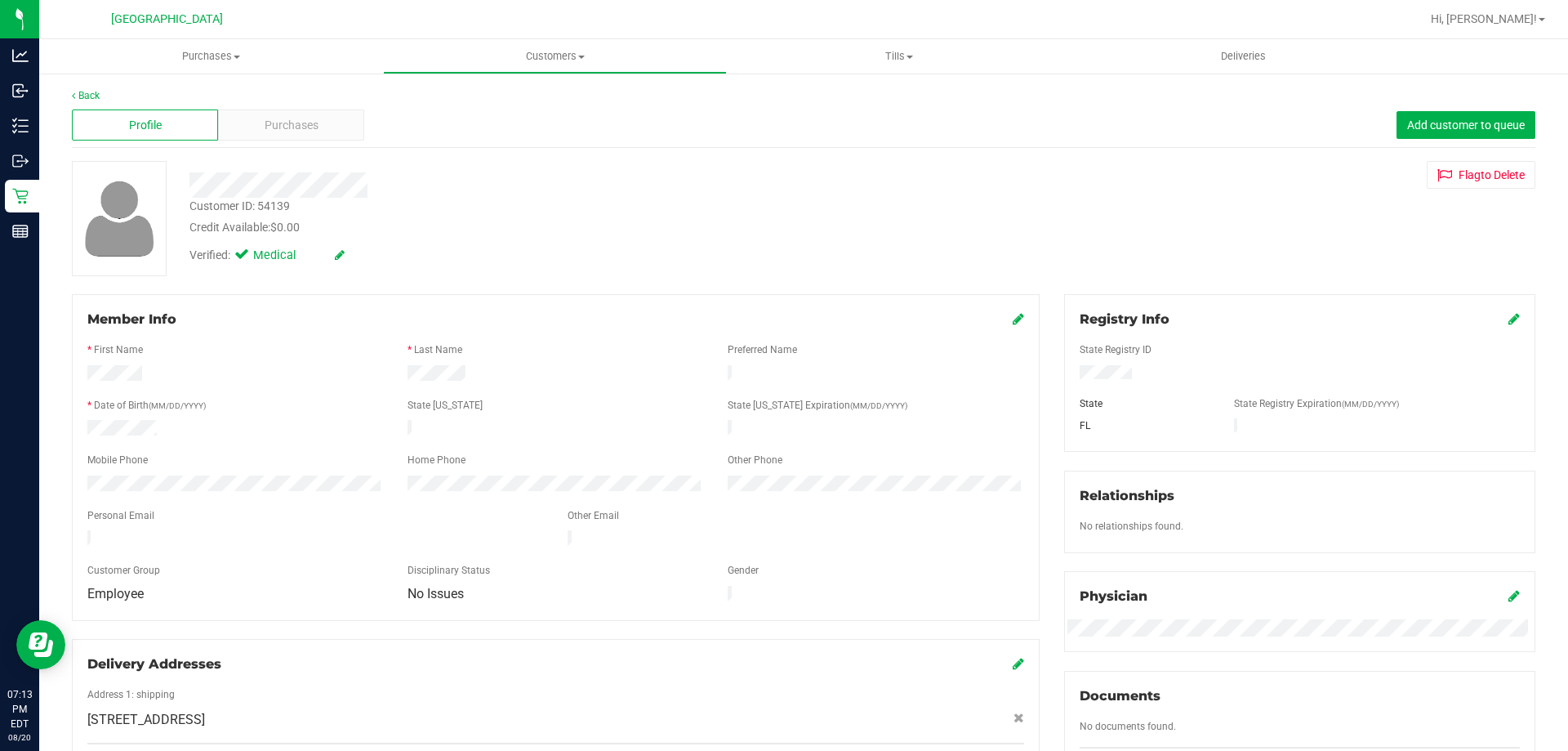
scroll to position [409, 0]
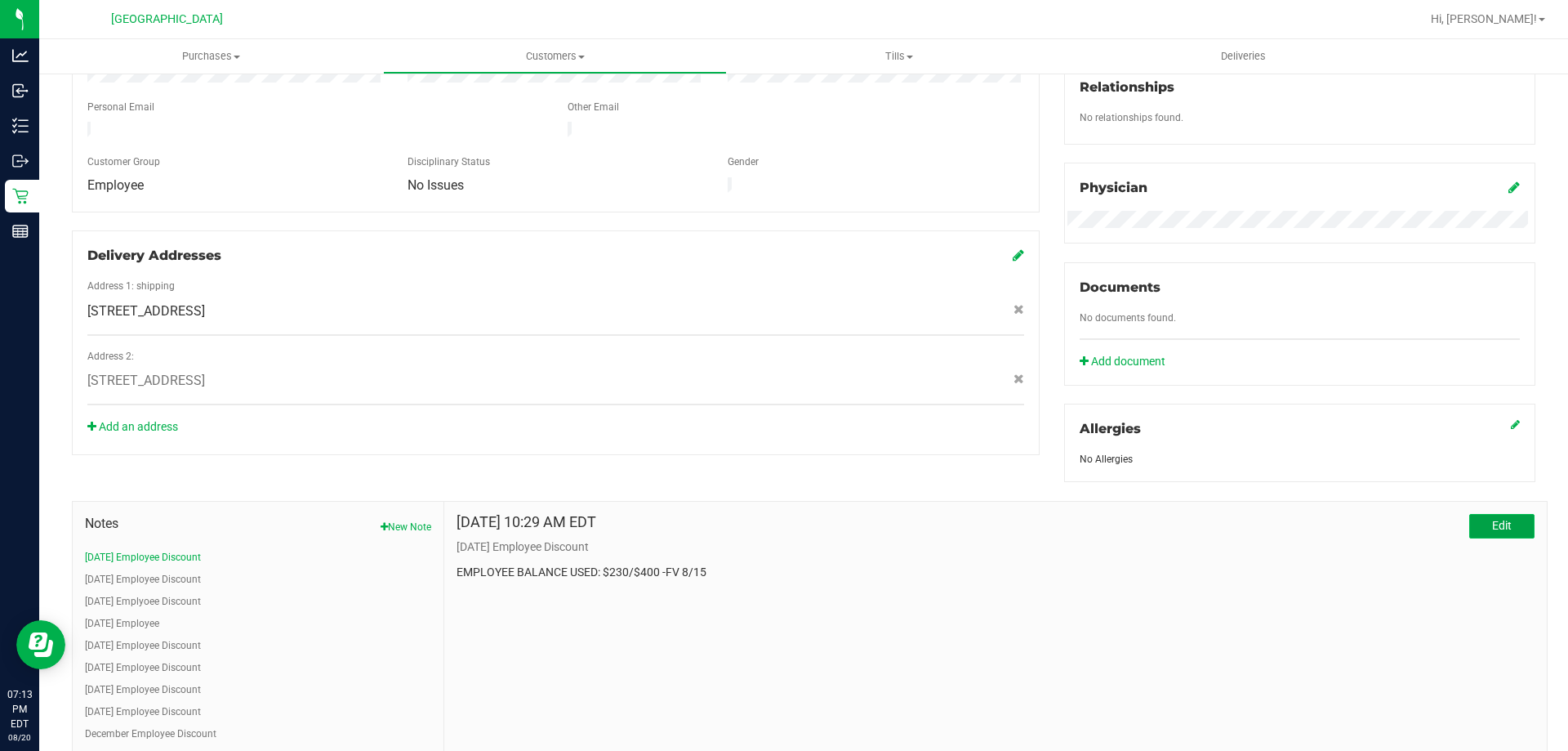
click at [782, 521] on button "Edit" at bounding box center [1501, 526] width 65 height 25
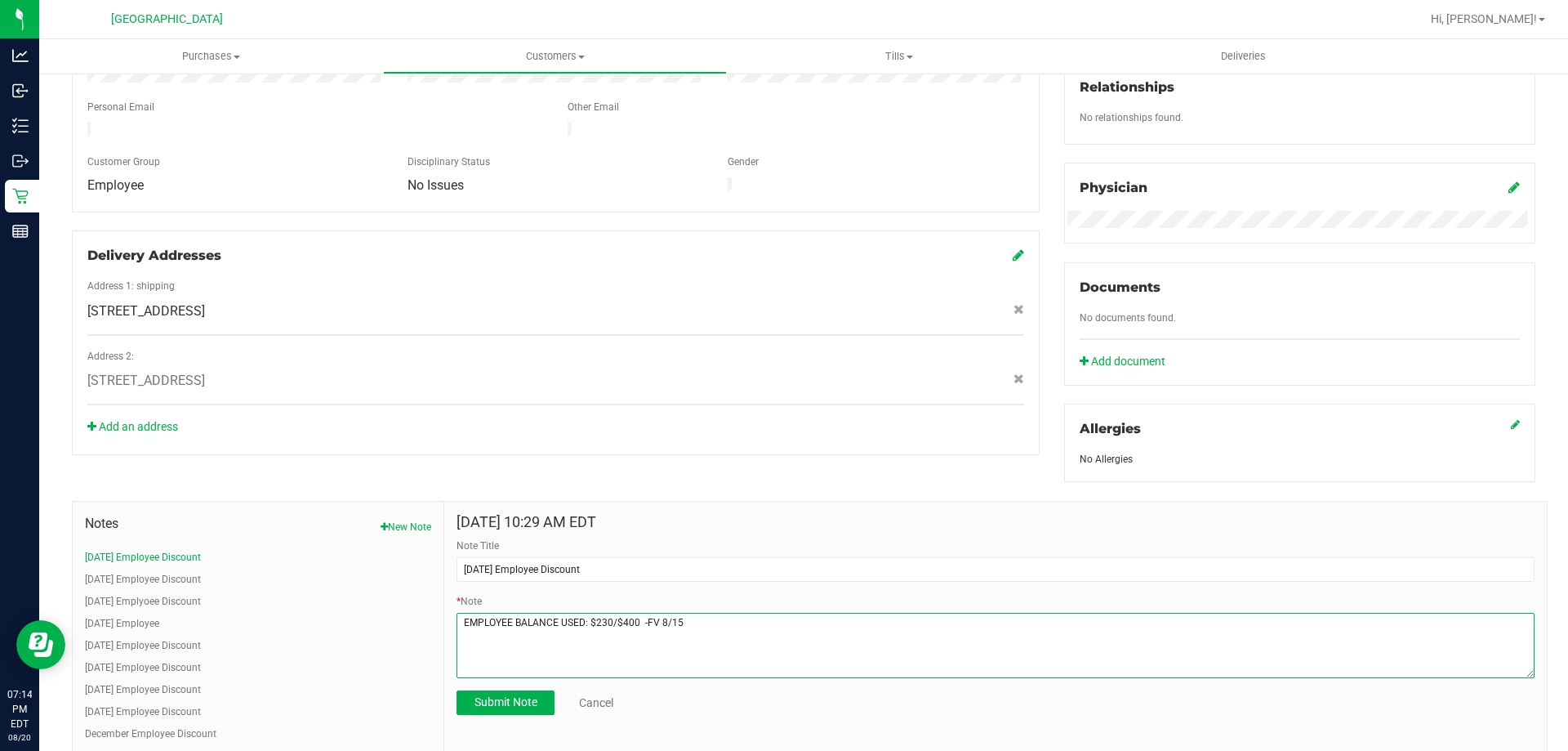
click at [604, 621] on textarea "* Note" at bounding box center [995, 645] width 1078 height 65
click at [728, 617] on textarea "* Note" at bounding box center [995, 645] width 1078 height 65
type textarea "EMPLOYEE BALANCE USED: $280/$400 -FV 8/15 GH 1/4"
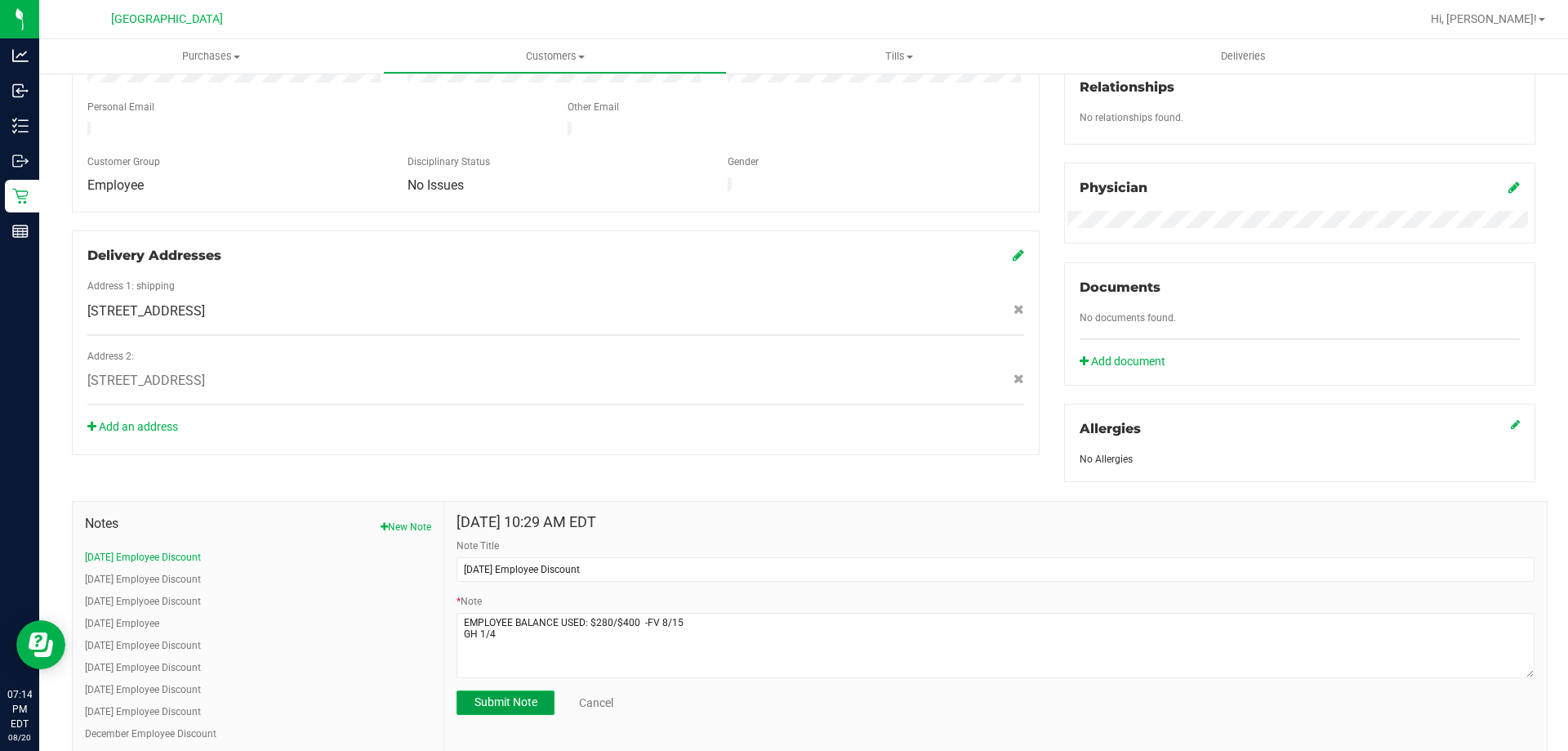
click at [528, 699] on span "Submit Note" at bounding box center [506, 701] width 63 height 13
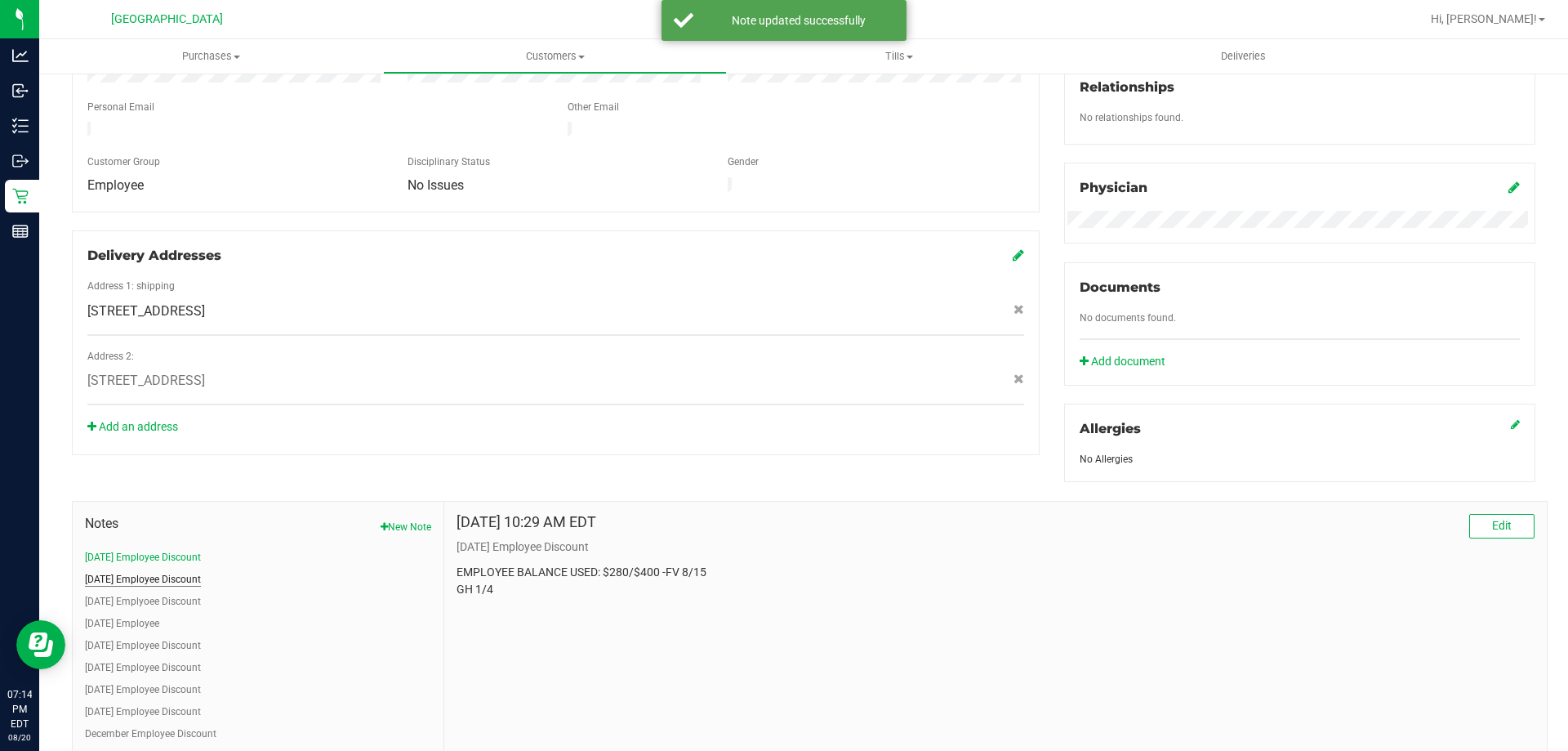
click at [130, 576] on button "[DATE] Employee Discount" at bounding box center [143, 579] width 116 height 15
click at [138, 576] on button "[DATE] Employee Discount" at bounding box center [143, 579] width 116 height 15
click at [184, 550] on button "[DATE] Employee Discount" at bounding box center [143, 557] width 116 height 15
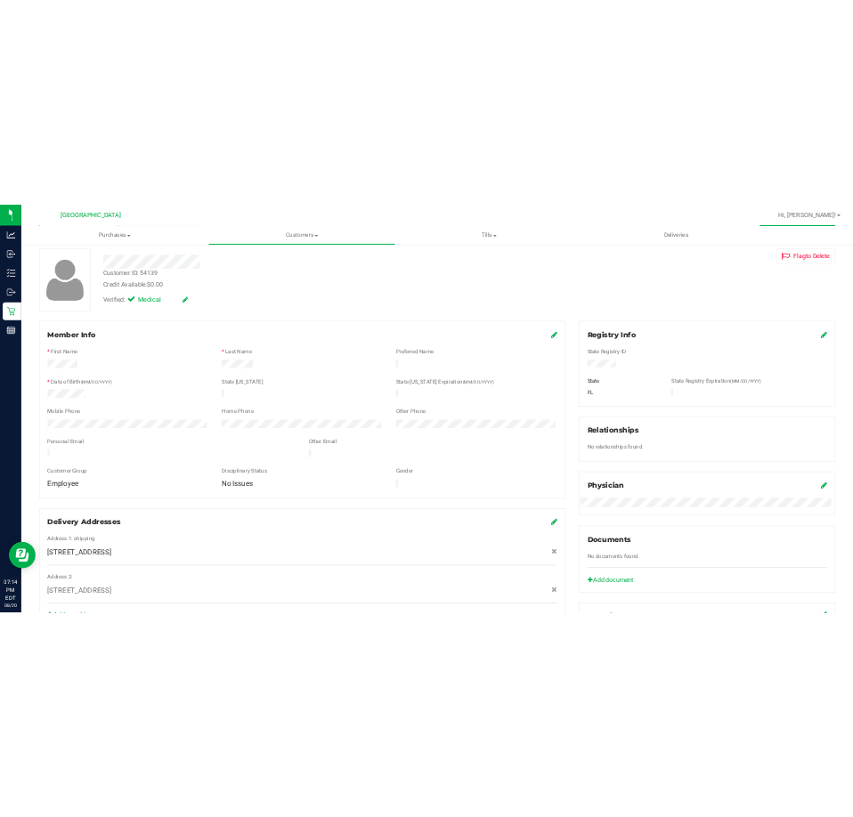
scroll to position [0, 0]
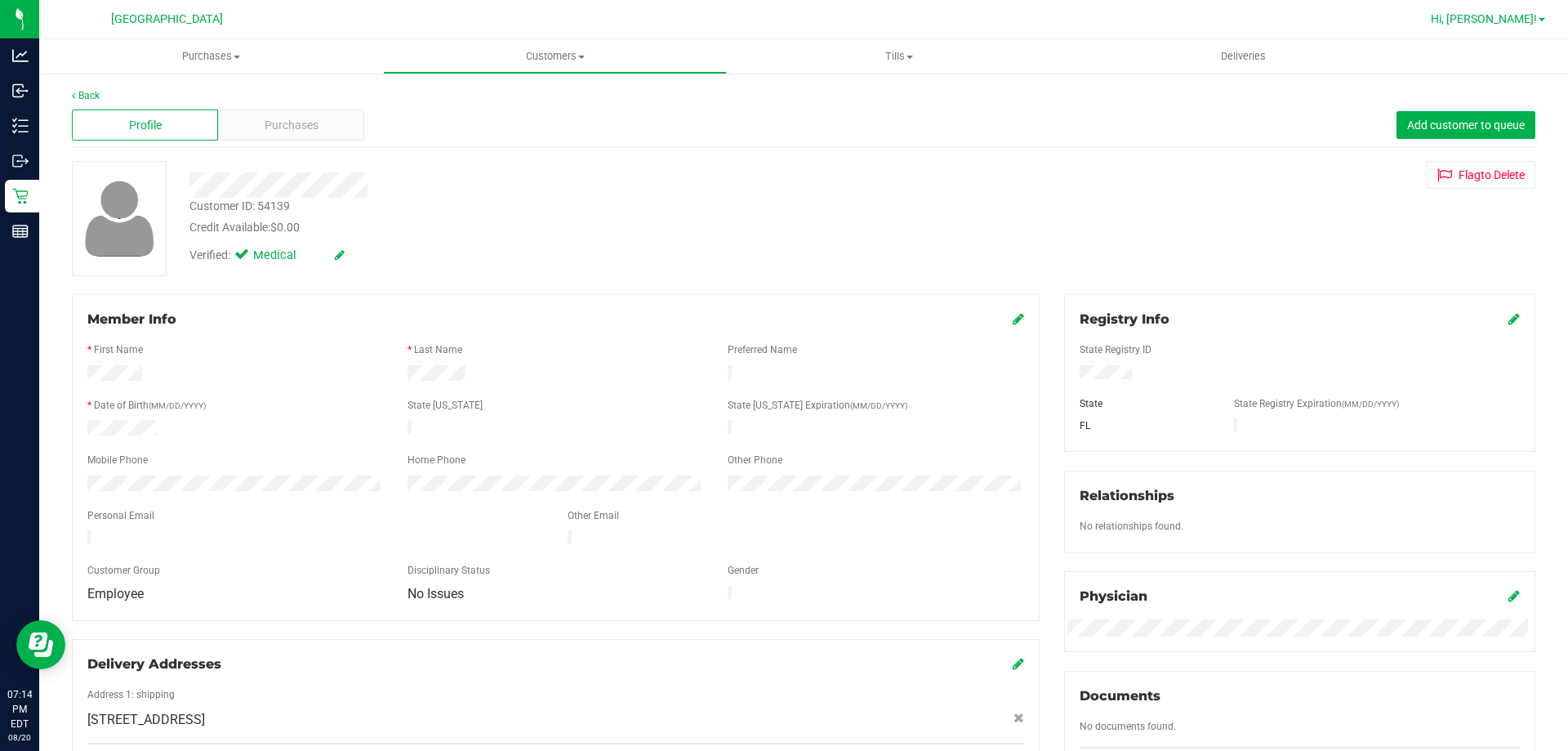
click at [782, 22] on span "Hi, [PERSON_NAME]!" at bounding box center [1484, 18] width 106 height 13
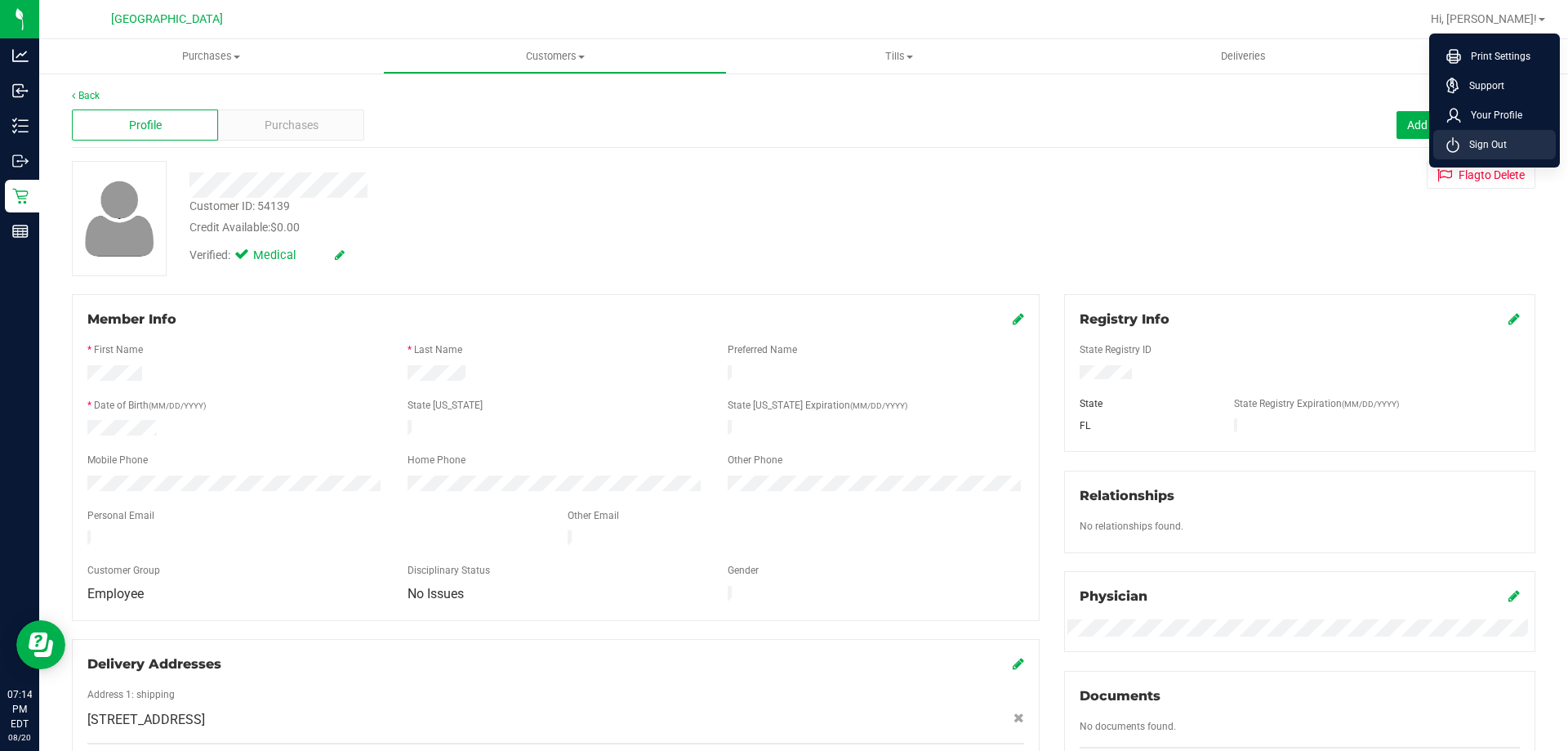
click at [782, 143] on li "Sign Out" at bounding box center [1495, 145] width 123 height 29
